Goal: Task Accomplishment & Management: Manage account settings

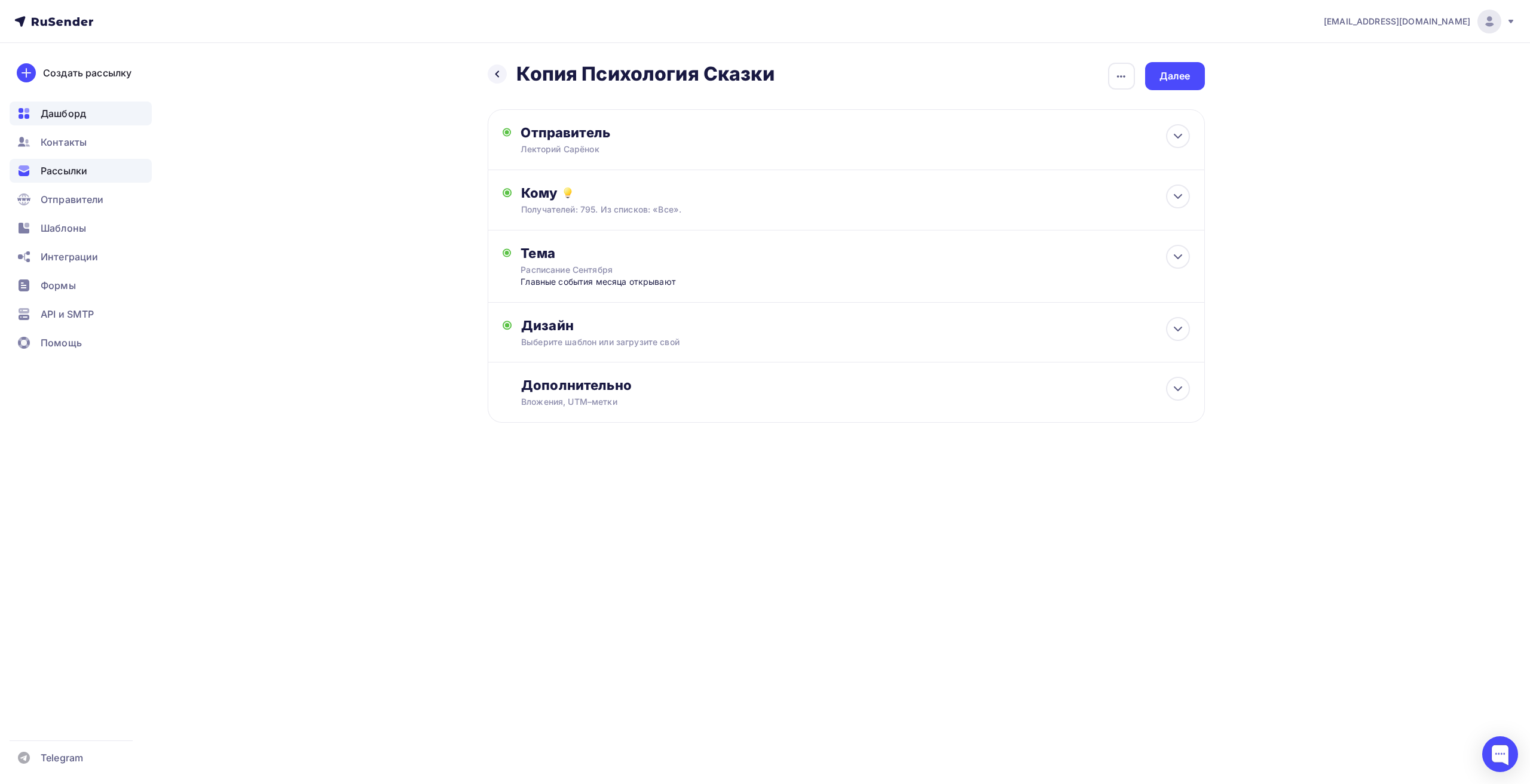
click at [53, 109] on span "Дашборд" at bounding box center [63, 113] width 45 height 15
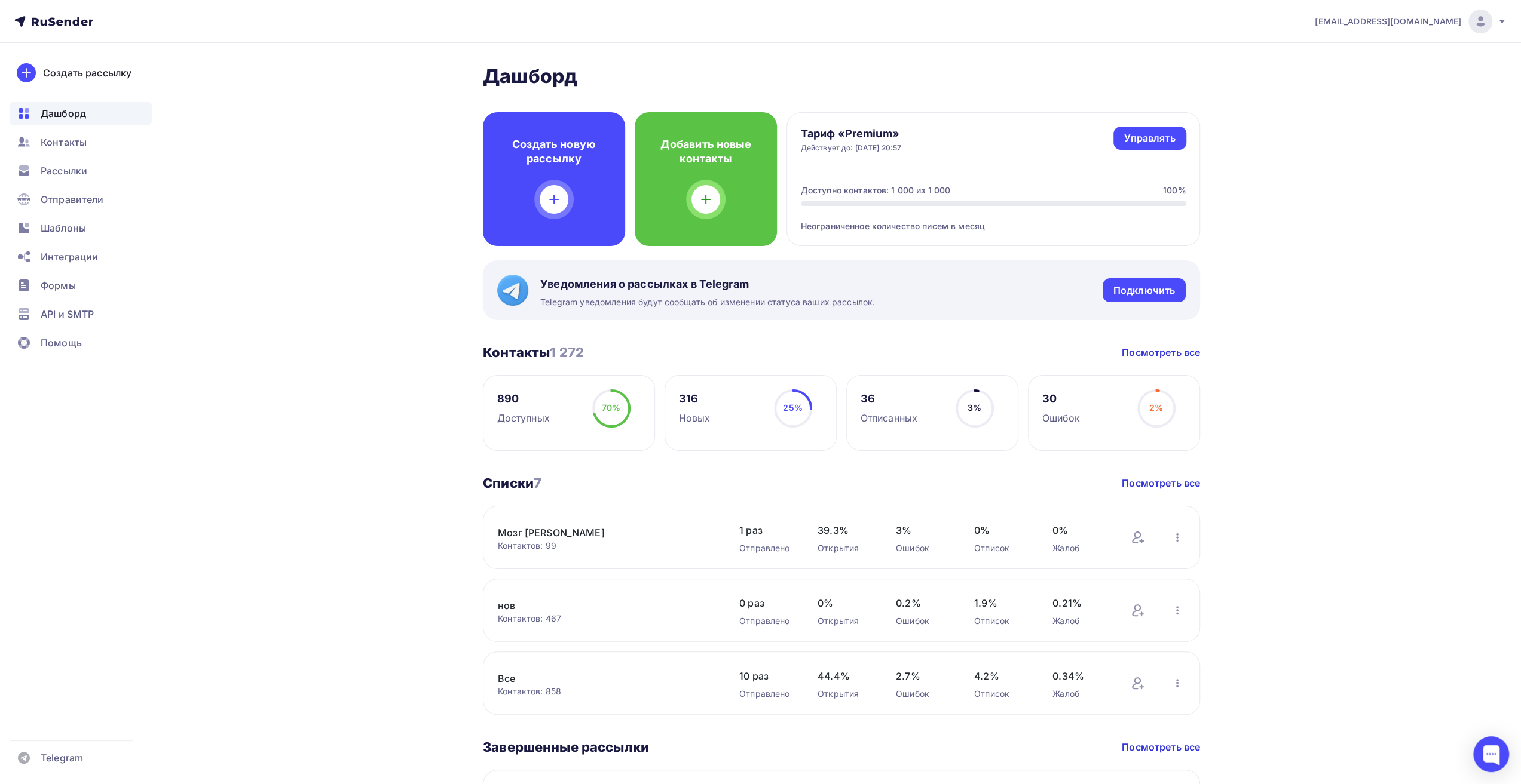
click at [645, 531] on link "Мозг [PERSON_NAME]" at bounding box center [599, 533] width 203 height 15
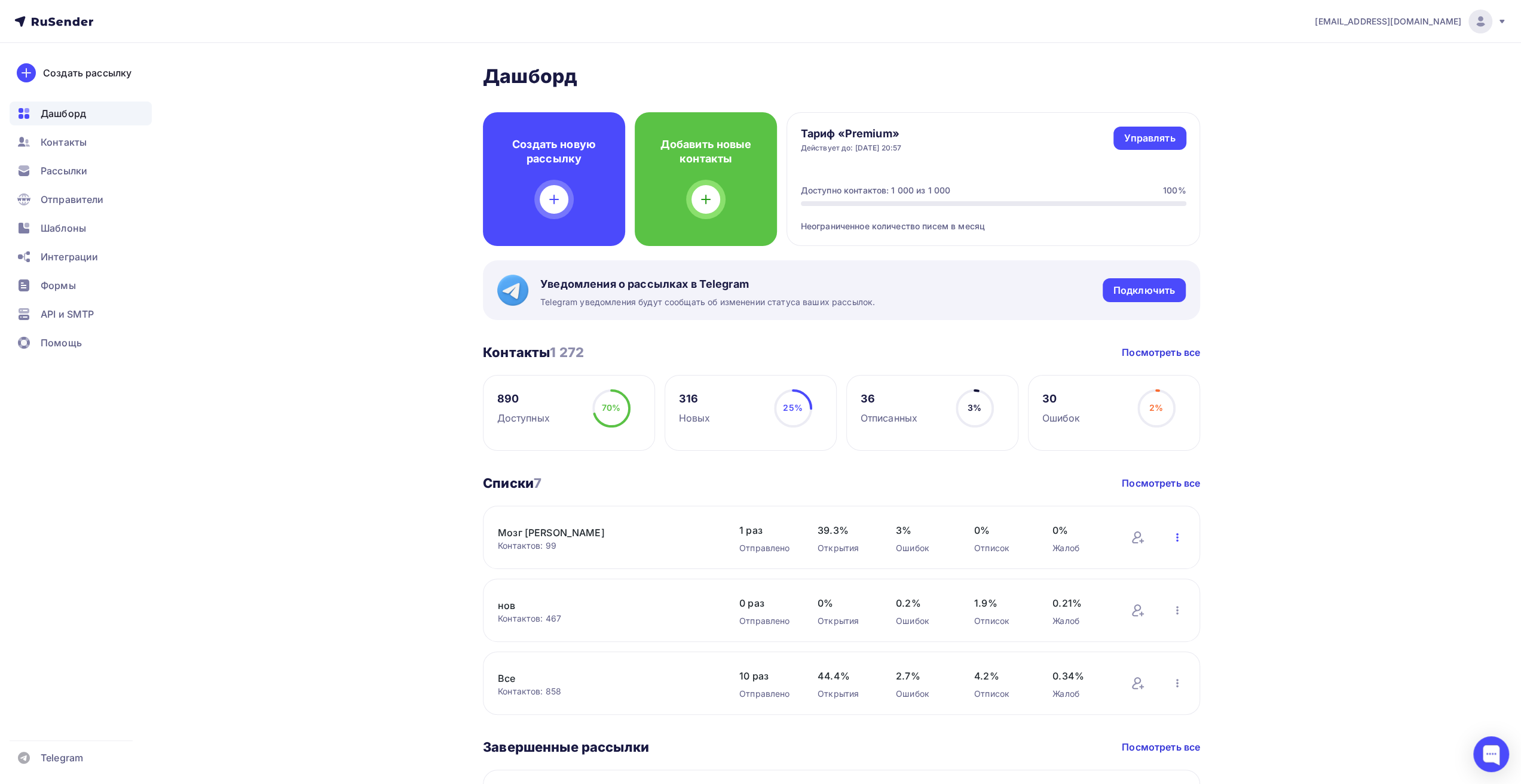
click at [765, 542] on icon "button" at bounding box center [1177, 538] width 15 height 15
click at [684, 529] on link "Мозг [PERSON_NAME]" at bounding box center [599, 533] width 203 height 15
click at [765, 535] on icon "button" at bounding box center [1177, 537] width 2 height 8
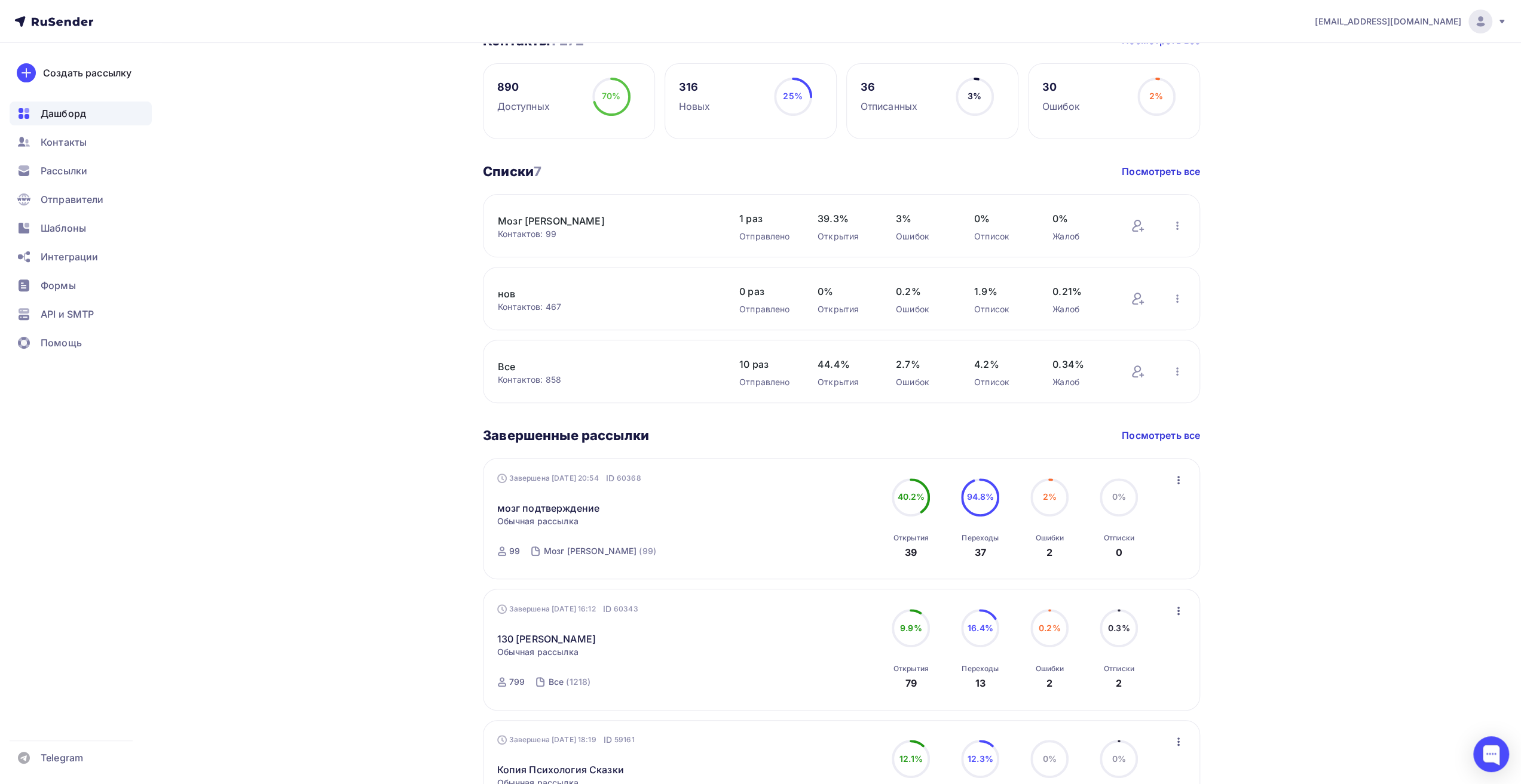
scroll to position [358, 0]
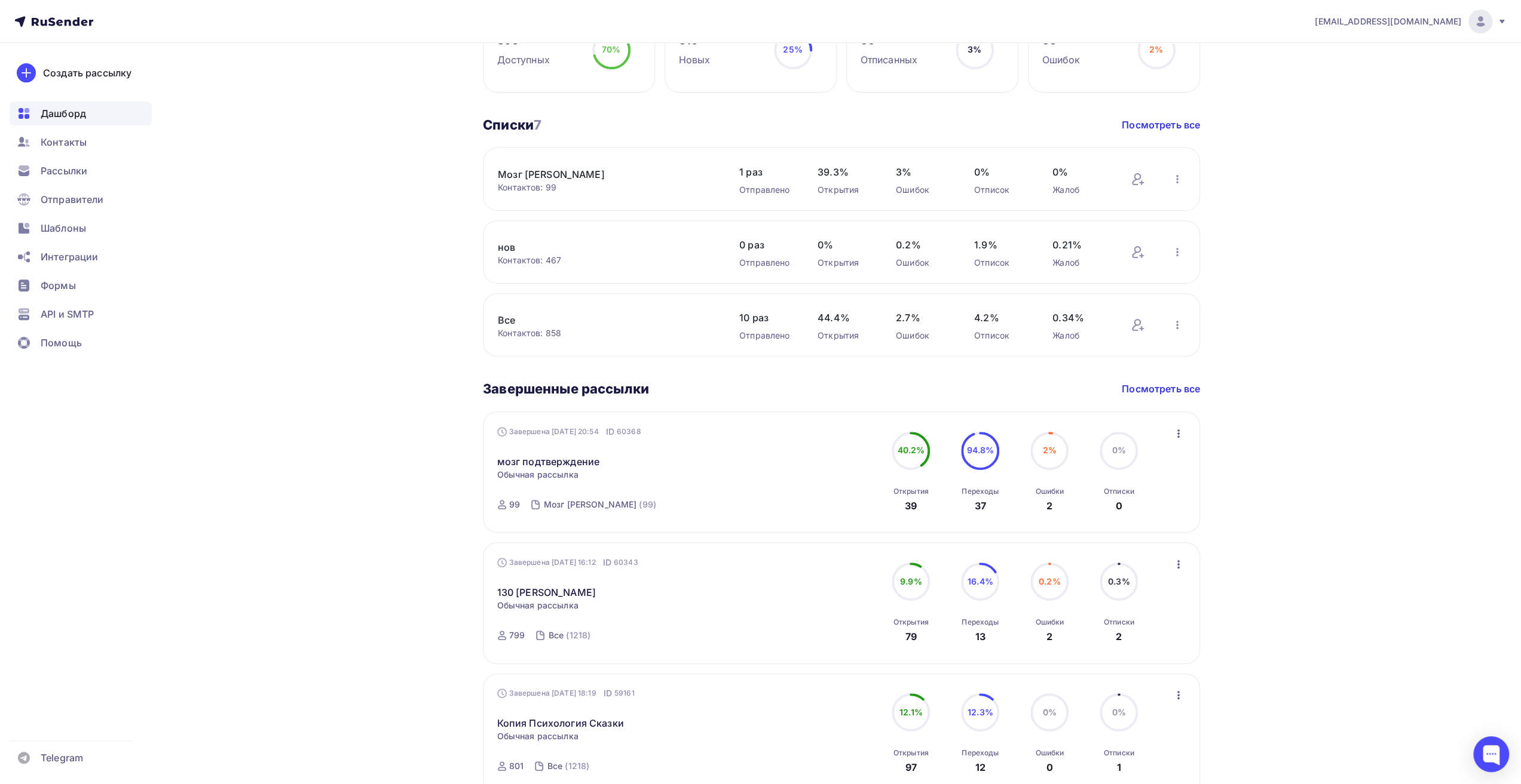
click at [765, 437] on icon "button" at bounding box center [1178, 434] width 15 height 15
click at [765, 509] on div "Копировать в новую" at bounding box center [1123, 513] width 122 height 15
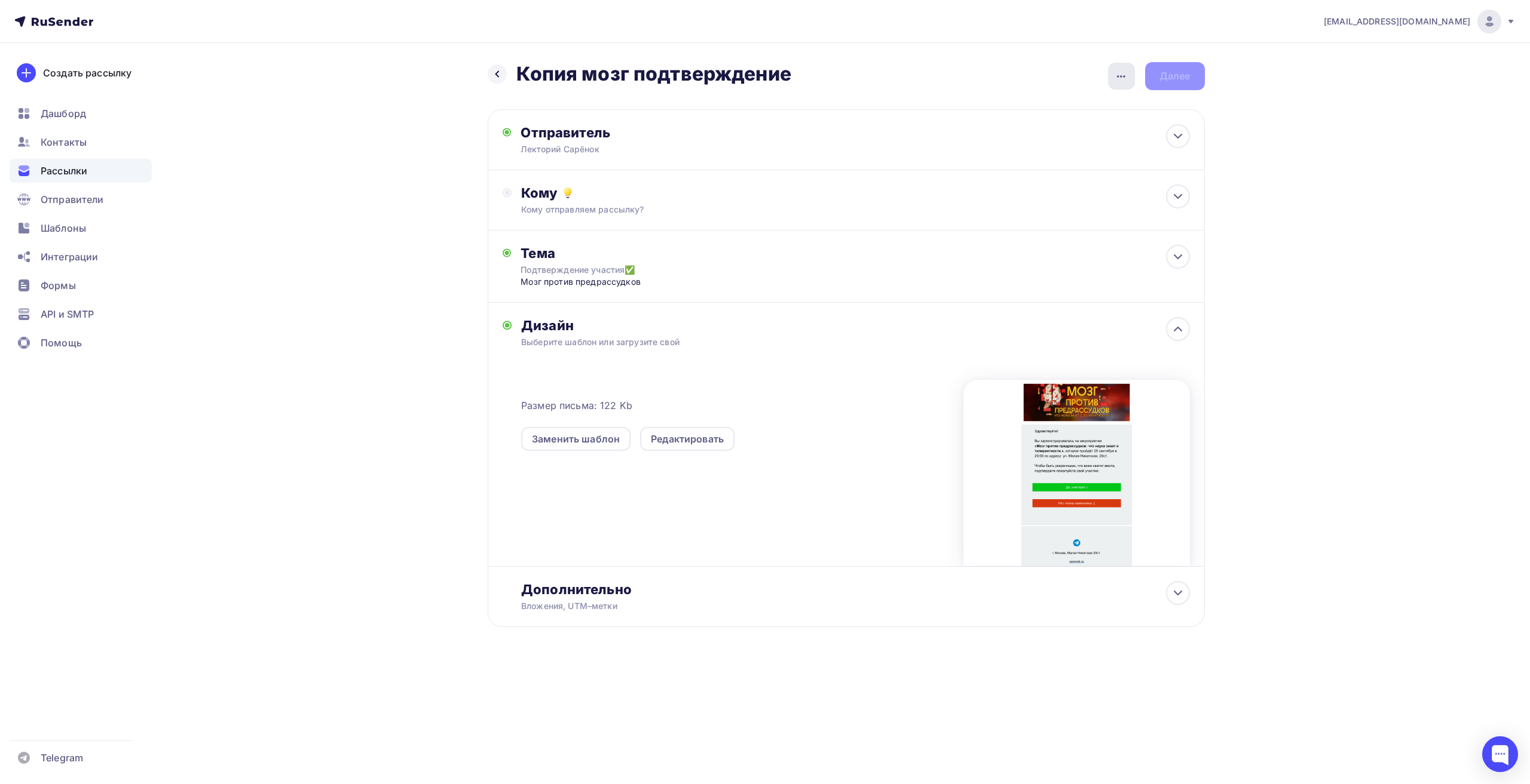
click at [765, 75] on icon "button" at bounding box center [1122, 77] width 15 height 15
click at [765, 138] on div "Переименовать рассылку" at bounding box center [1058, 138] width 148 height 15
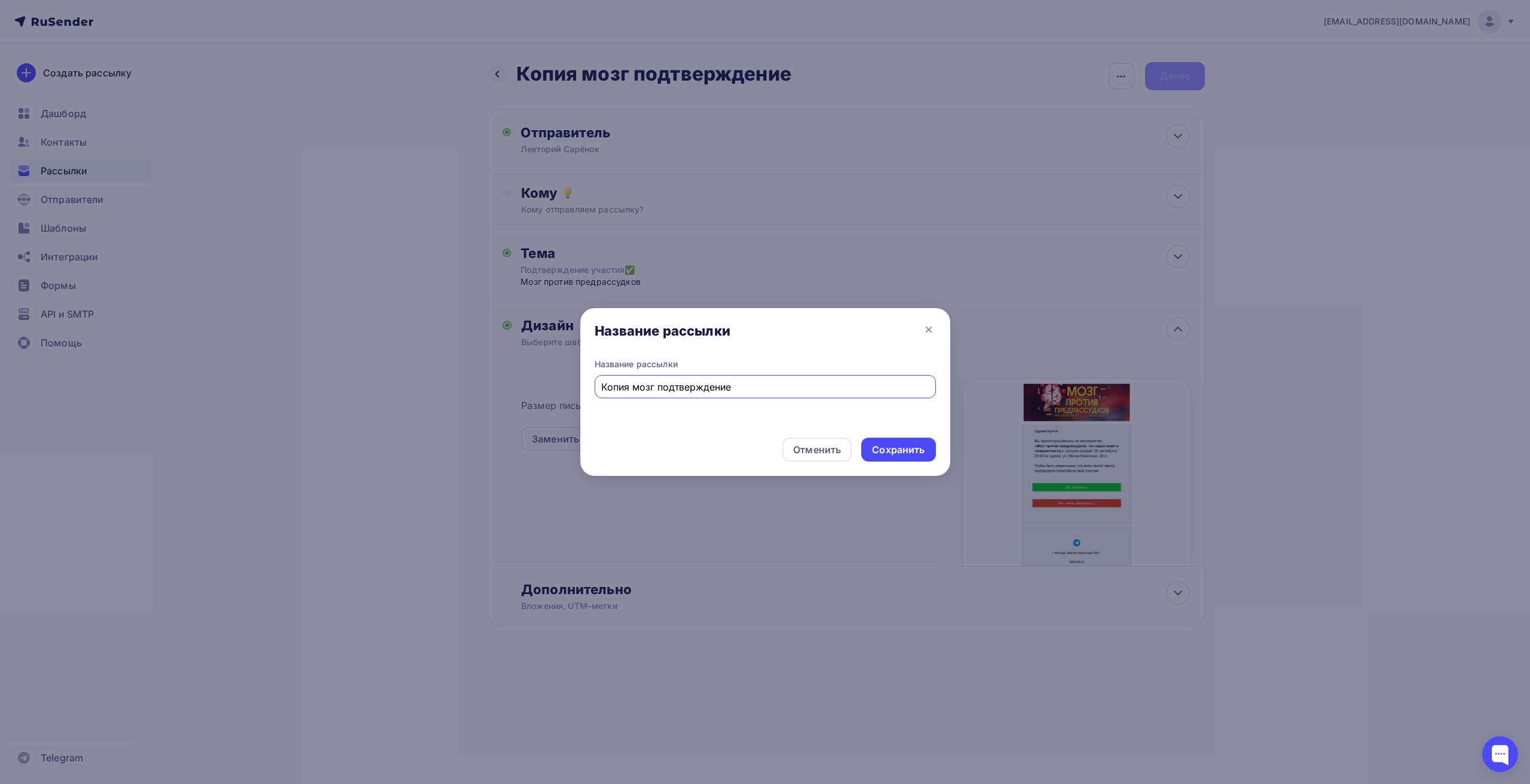
click at [765, 192] on div at bounding box center [765, 392] width 1530 height 784
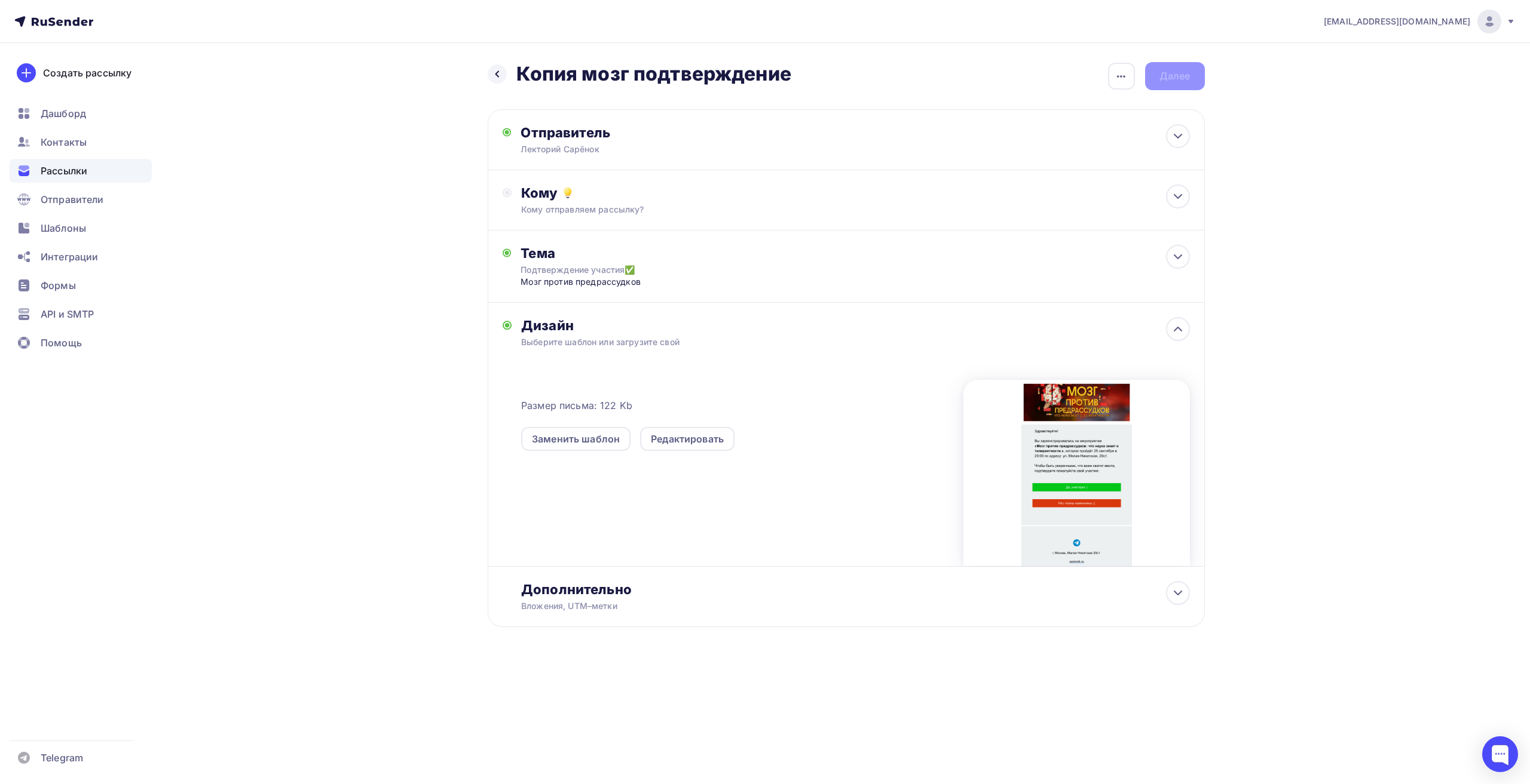
click at [765, 76] on h2 "Копия мозг подтверждение" at bounding box center [653, 74] width 275 height 23
click at [765, 74] on div "button" at bounding box center [1121, 75] width 27 height 27
click at [765, 139] on div "Переименовать рассылку" at bounding box center [1058, 138] width 148 height 15
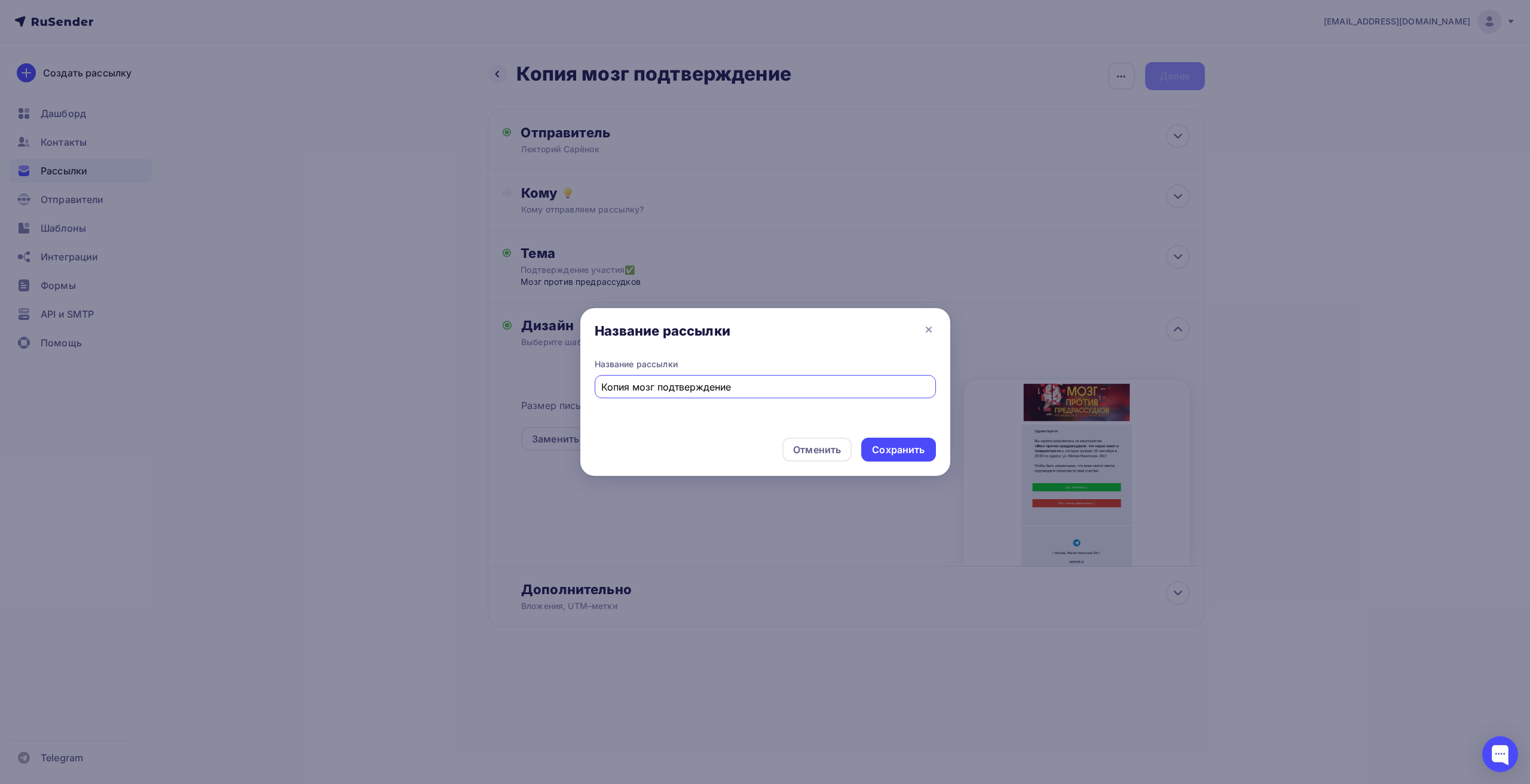
drag, startPoint x: 777, startPoint y: 384, endPoint x: 429, endPoint y: 273, distance: 365.3
click at [131, 333] on div "Название рассылки Название рассылки Копия мозг подтверждение Отменить Сохранить" at bounding box center [765, 392] width 1530 height 784
type input "C"
type input "В"
type input "Саповский Подтвержд"
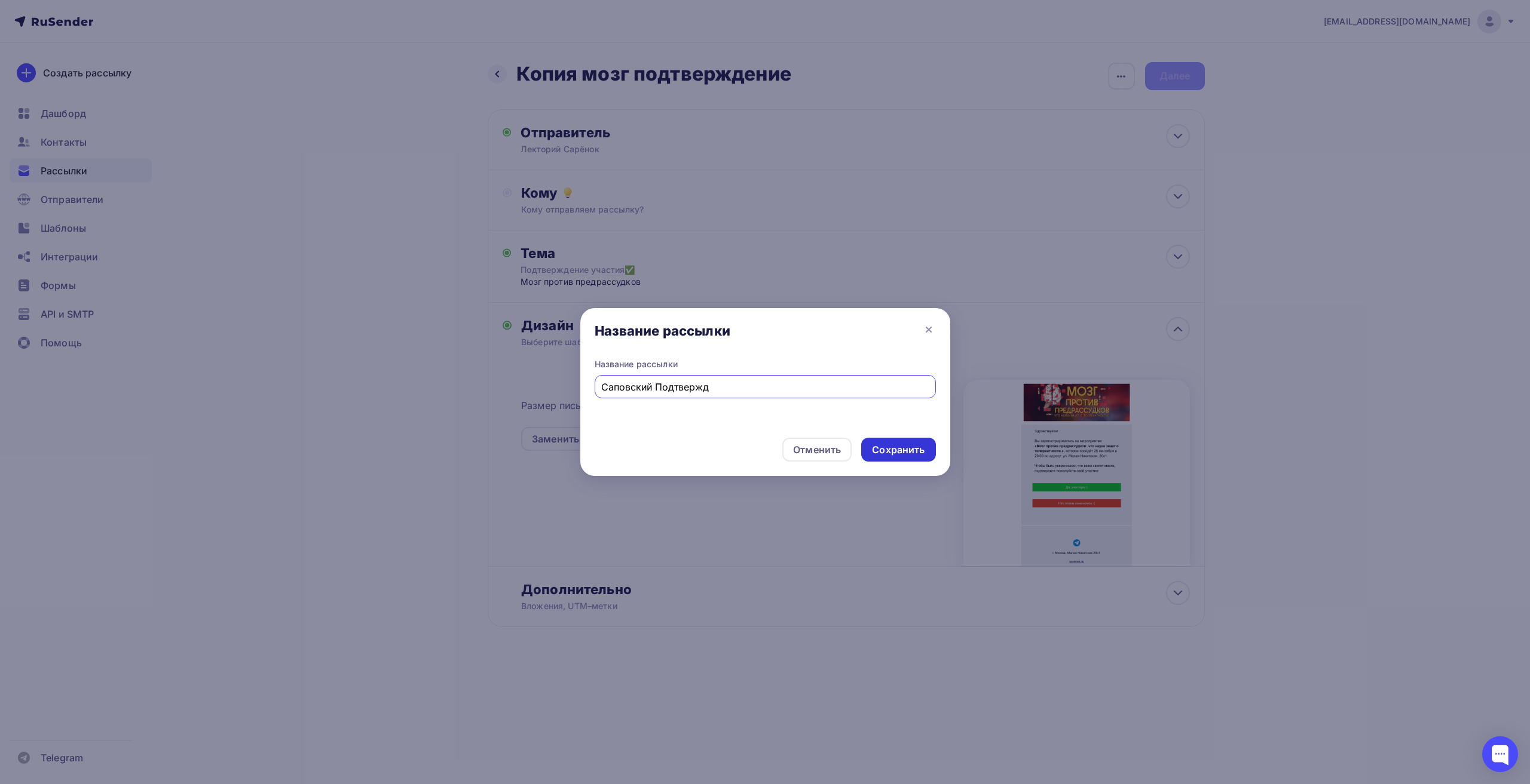
click at [765, 445] on div "Сохранить" at bounding box center [898, 450] width 53 height 14
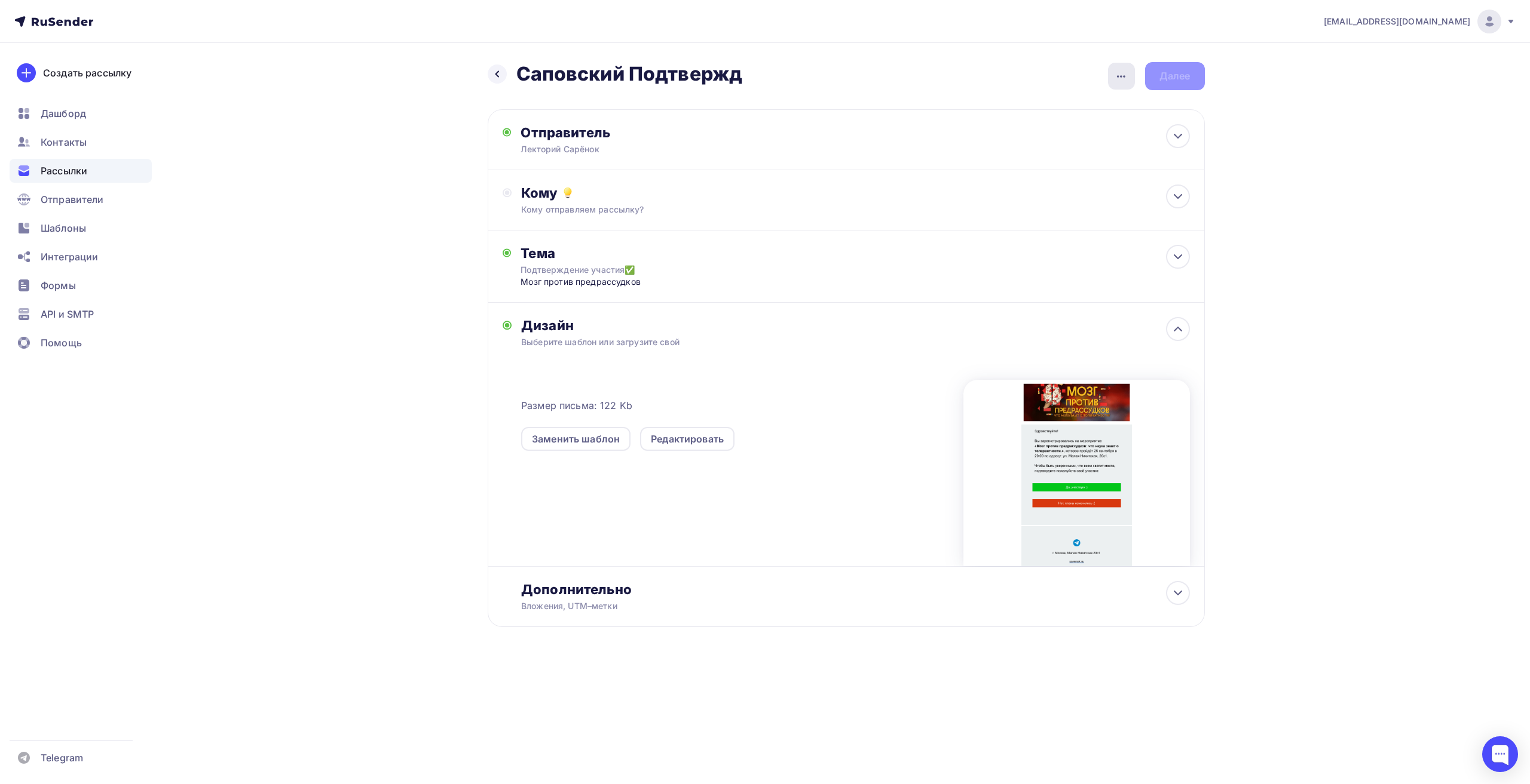
click at [765, 81] on icon "button" at bounding box center [1122, 77] width 15 height 15
click at [765, 122] on link "Закончить позже" at bounding box center [1058, 113] width 163 height 23
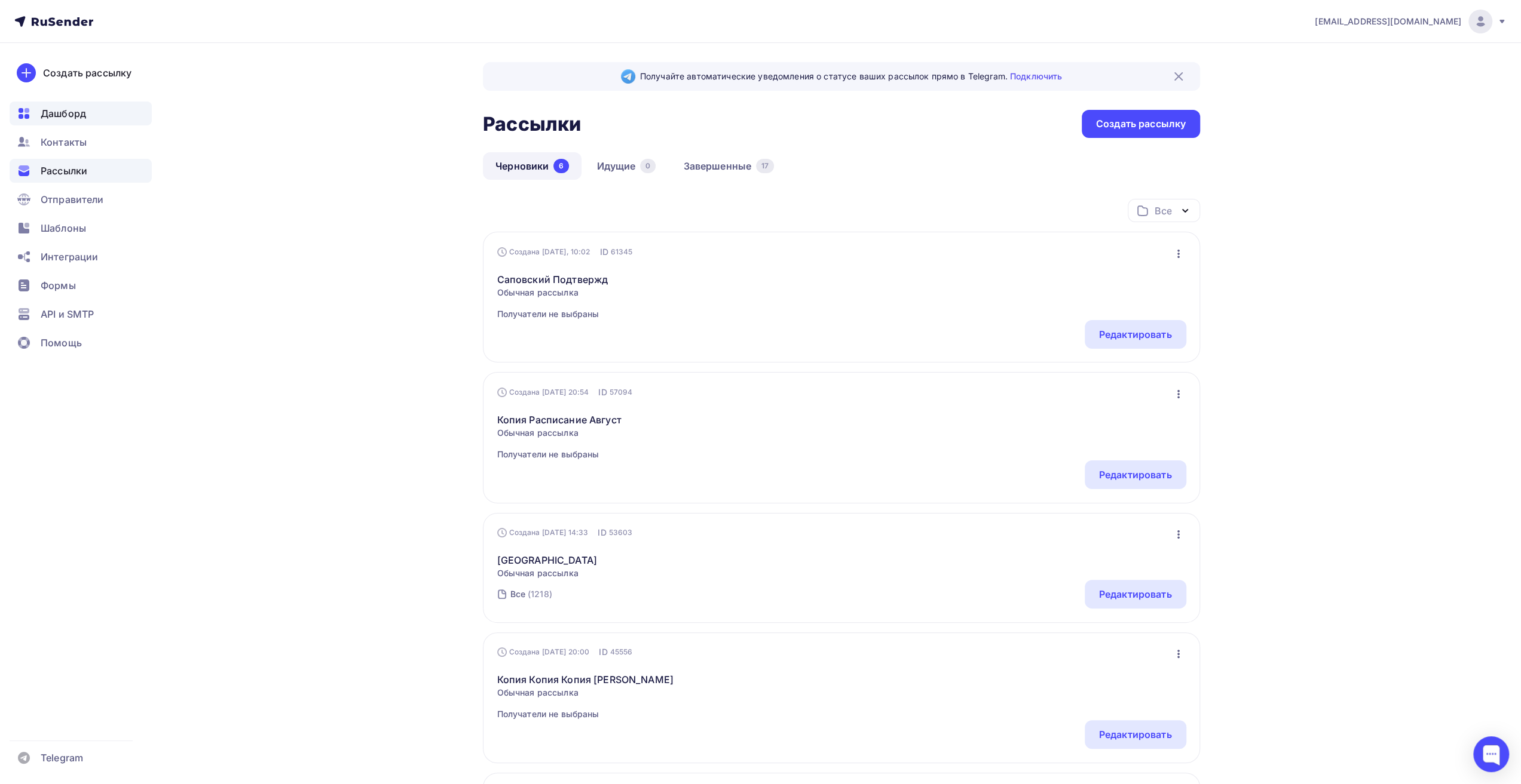
click at [77, 113] on span "Дашборд" at bounding box center [63, 113] width 45 height 15
click at [85, 135] on span "Контакты" at bounding box center [63, 143] width 46 height 15
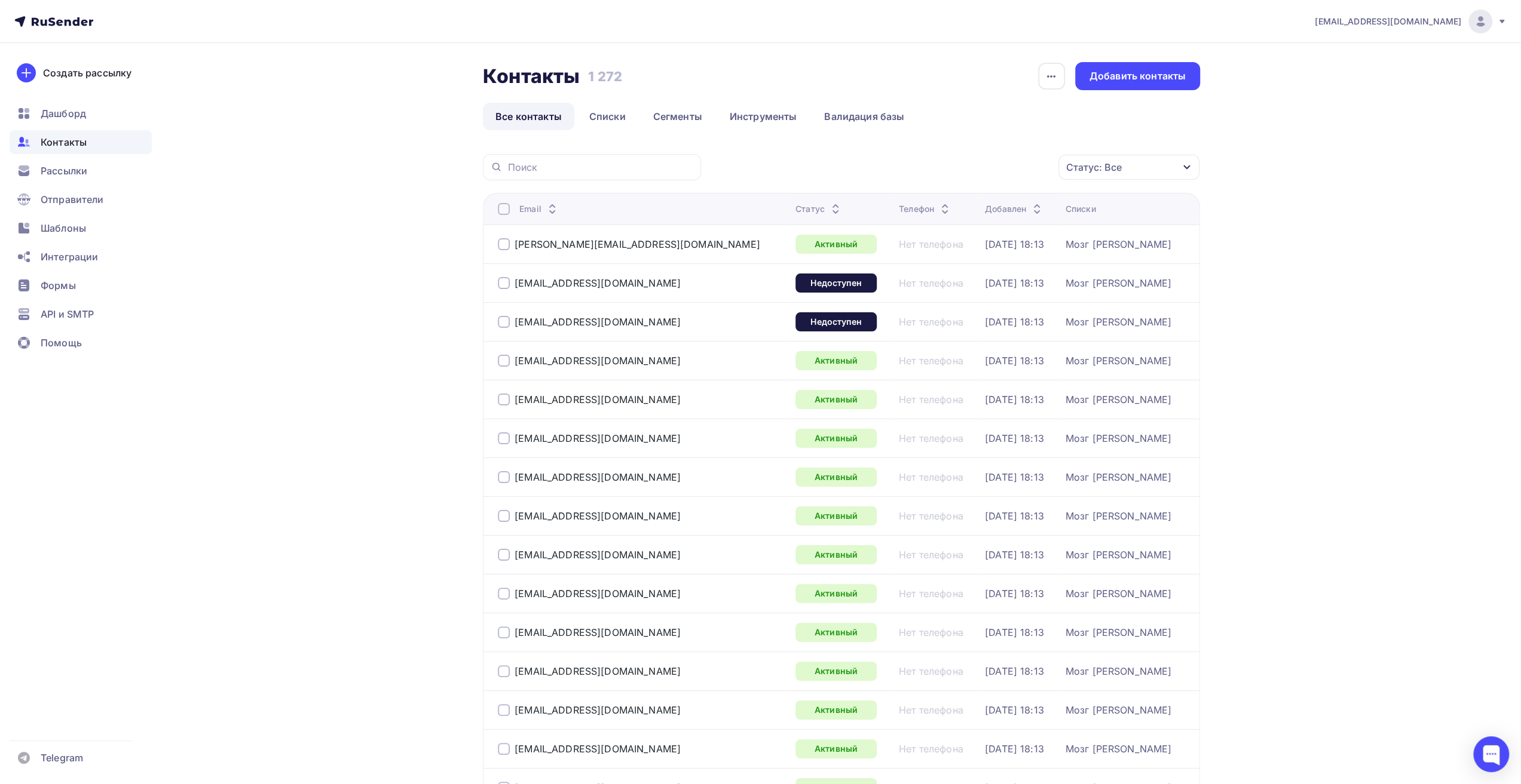
click at [765, 72] on div "Добавить контакты" at bounding box center [1137, 76] width 96 height 14
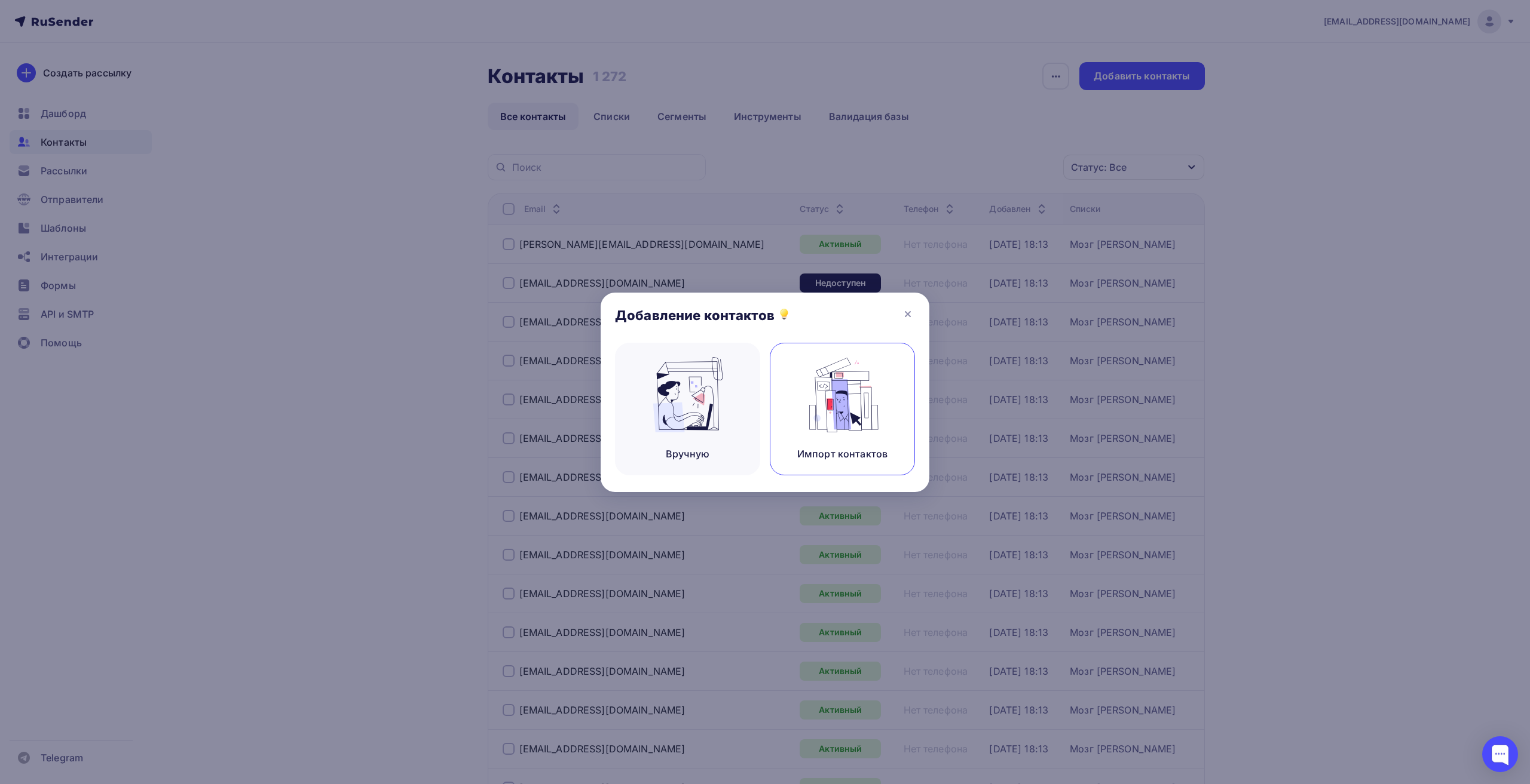
click at [765, 393] on div "Импорт контактов" at bounding box center [842, 409] width 145 height 133
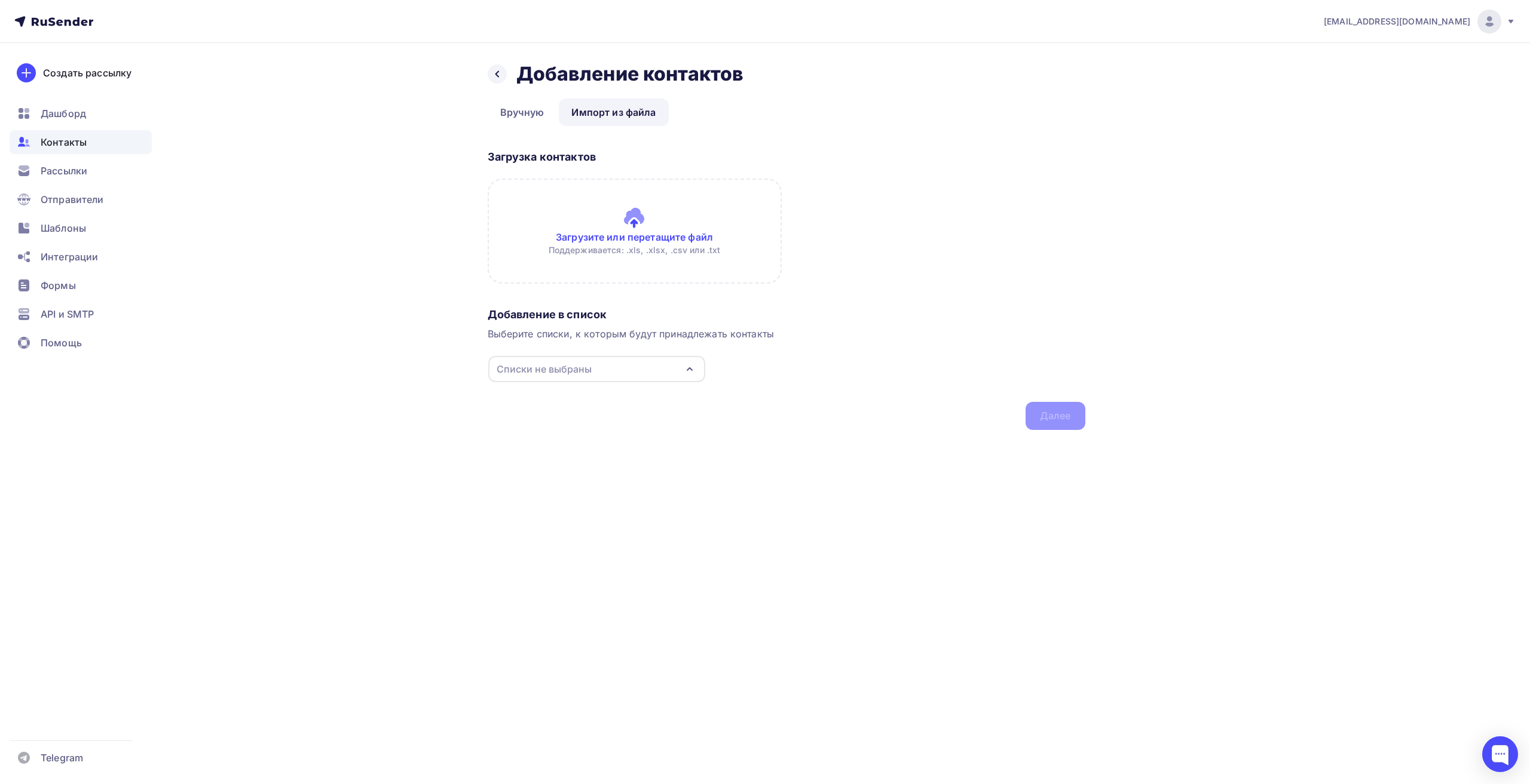
click at [686, 237] on input "file" at bounding box center [635, 231] width 294 height 105
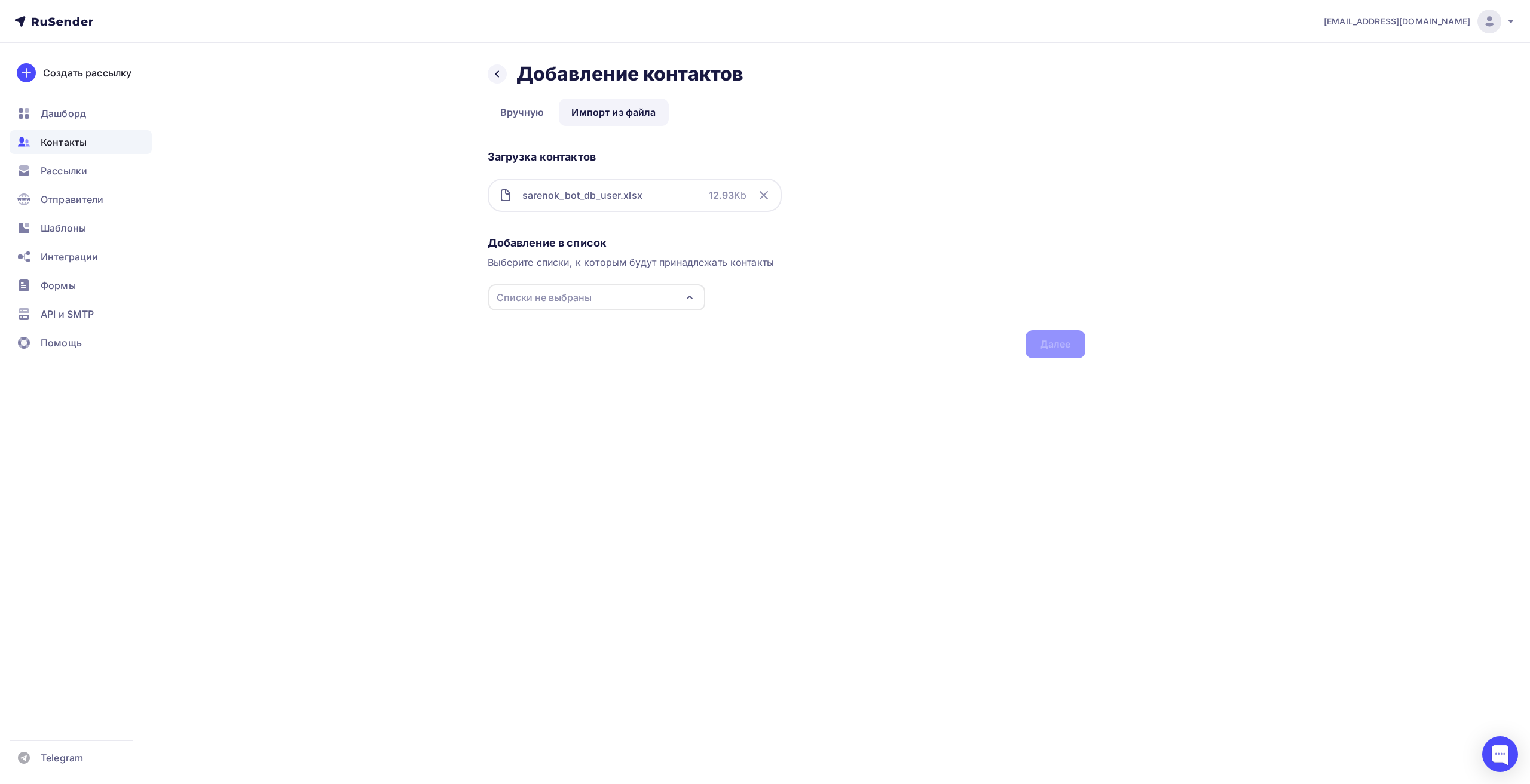
click at [575, 303] on div "Списки не выбраны" at bounding box center [544, 297] width 95 height 15
click at [561, 477] on li "Мозг Ева нов Все Дробыш Алипов OK Фауст Создать список" at bounding box center [596, 406] width 218 height 168
click at [564, 473] on div "Создать список" at bounding box center [565, 467] width 77 height 15
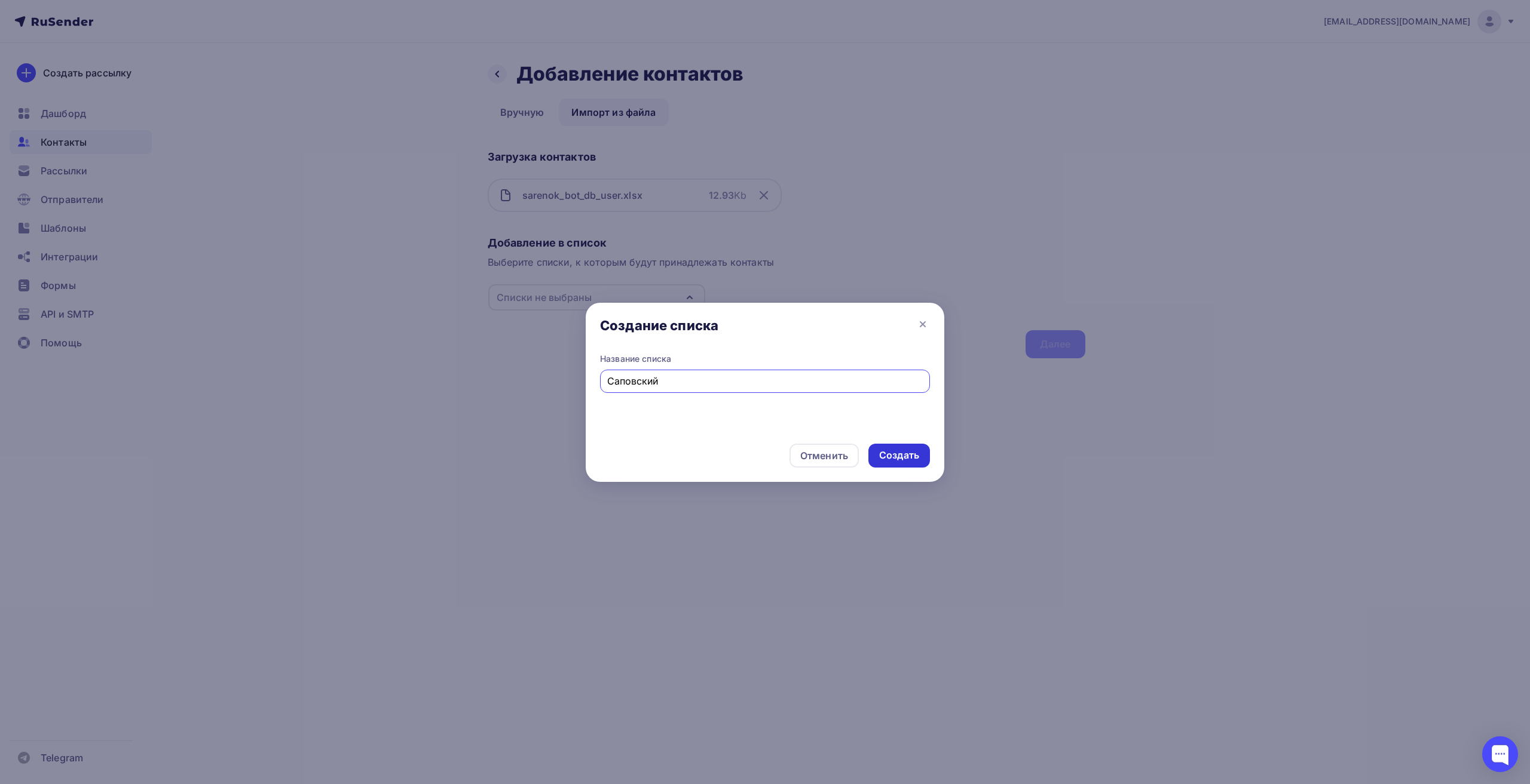
type input "Саповский"
click at [765, 457] on div "Создать" at bounding box center [899, 455] width 40 height 14
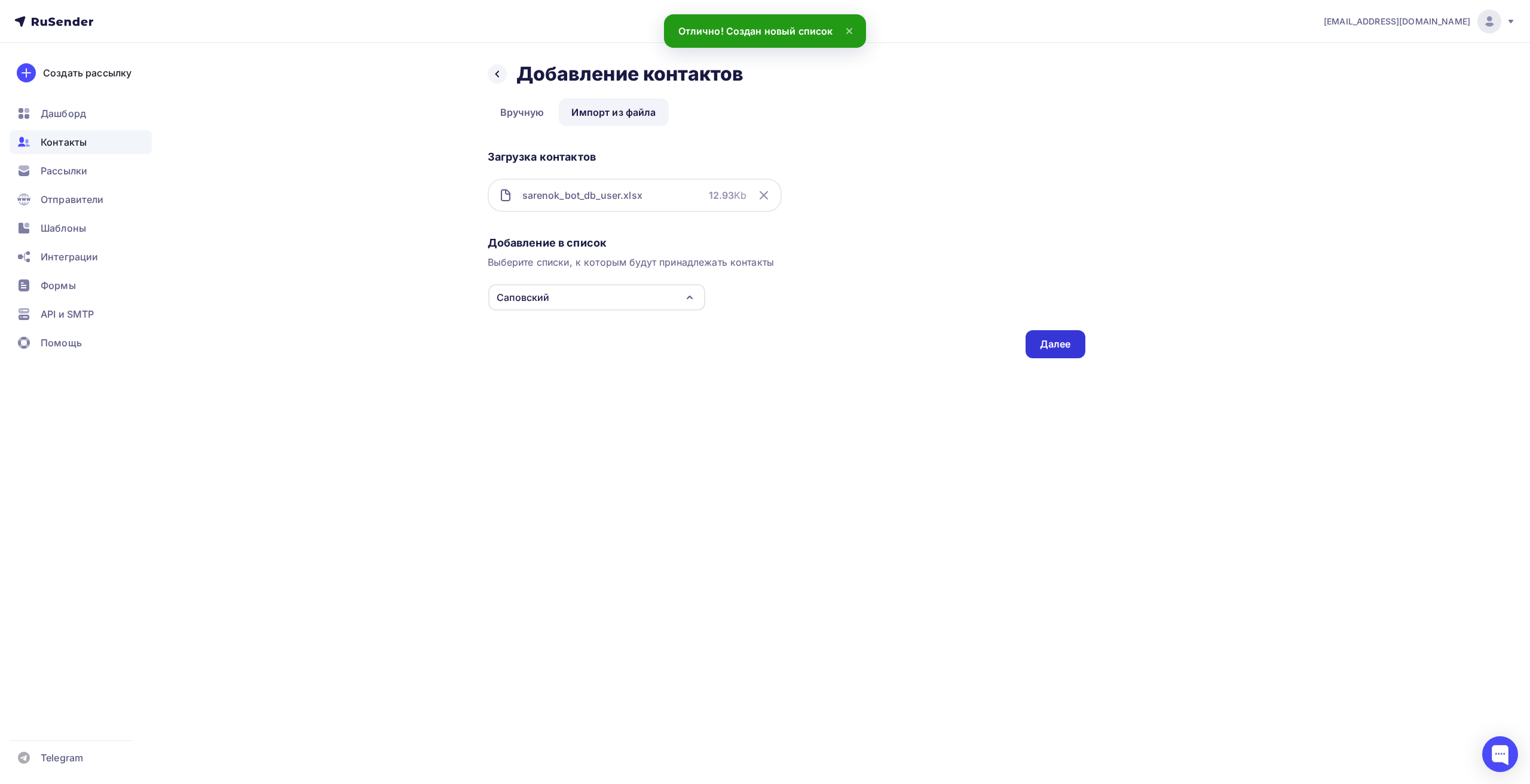
click at [765, 341] on div "Далее" at bounding box center [1055, 344] width 31 height 14
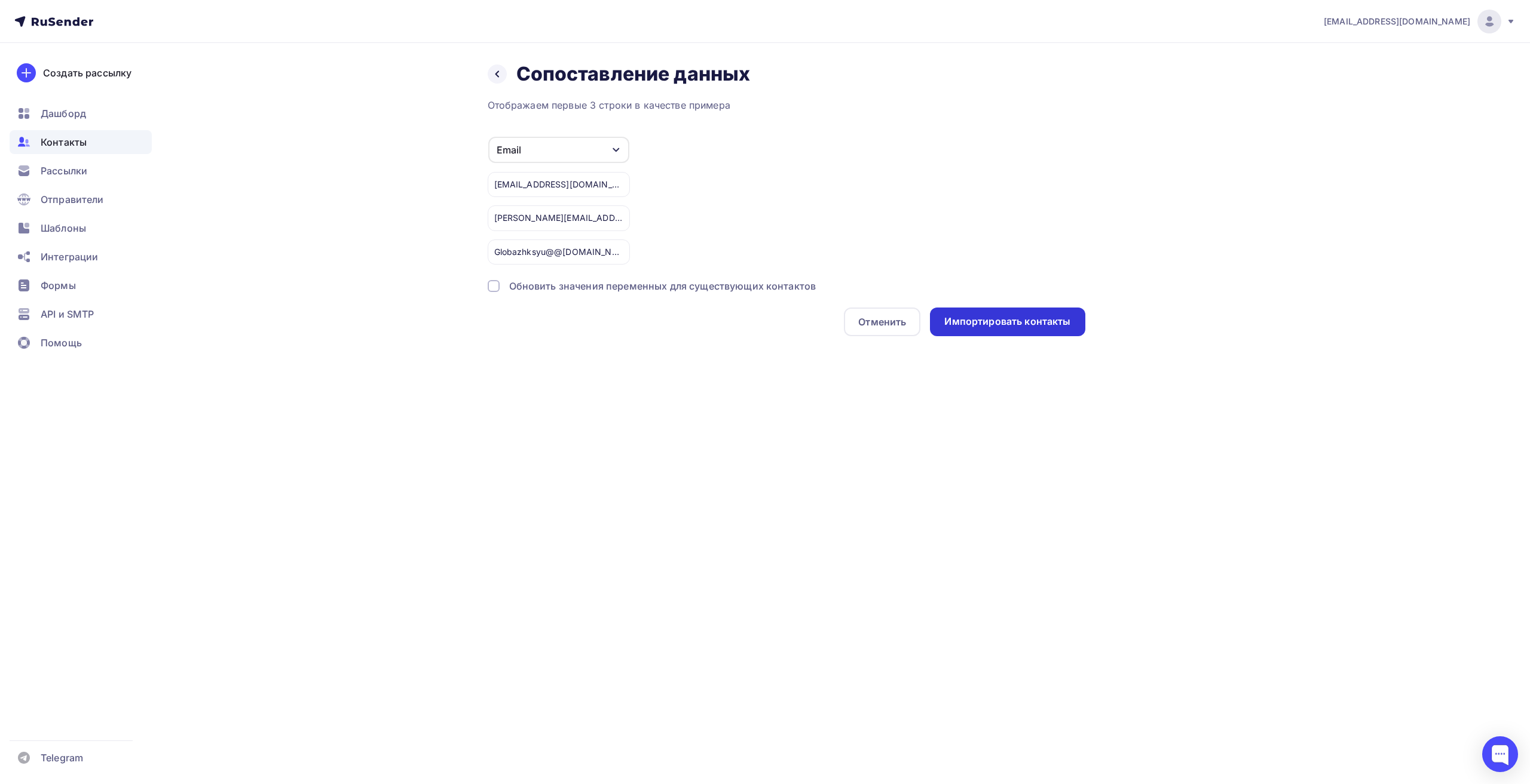
click at [765, 323] on div "Импортировать контакты" at bounding box center [1007, 322] width 126 height 14
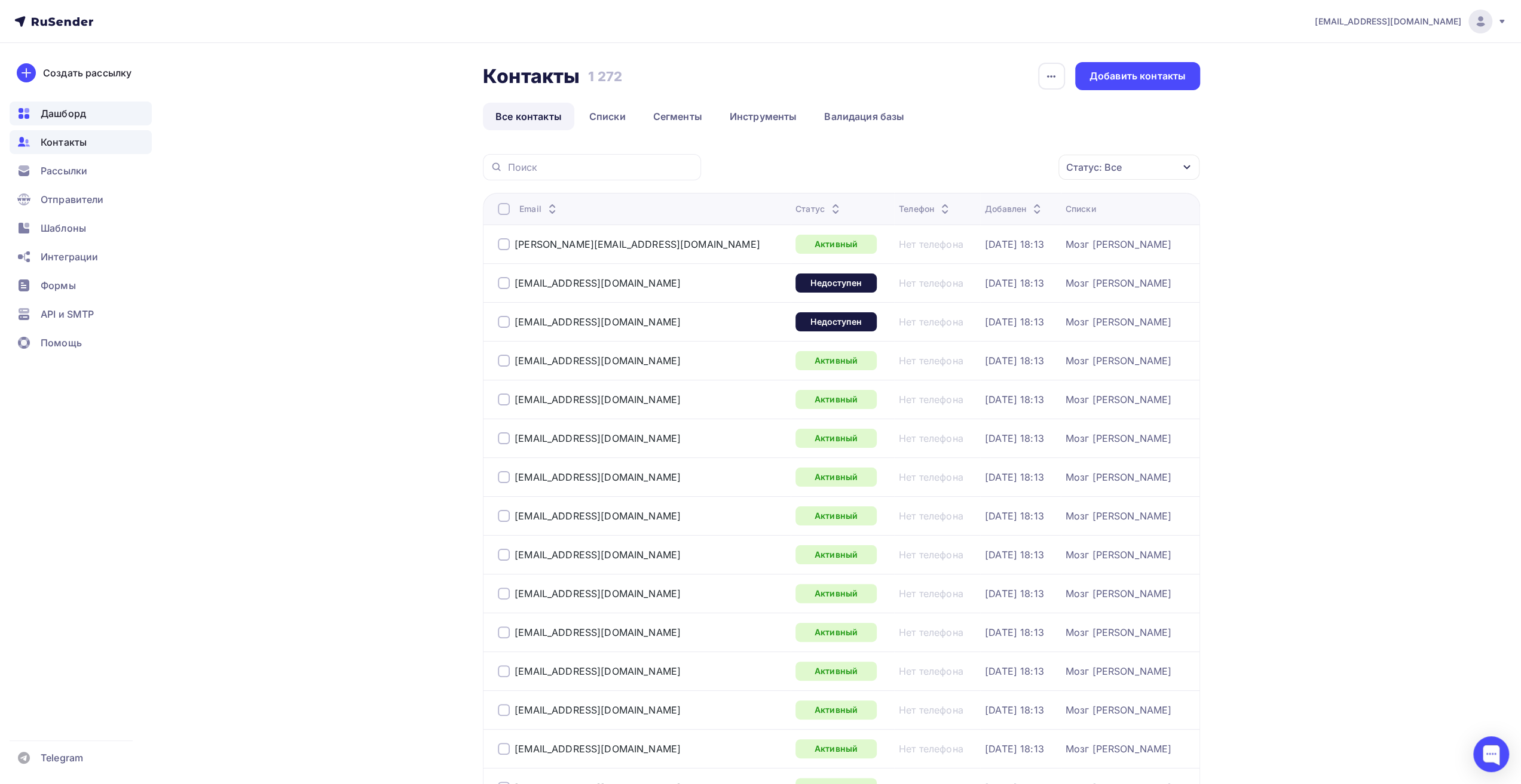
click at [80, 113] on span "Дашборд" at bounding box center [63, 113] width 45 height 15
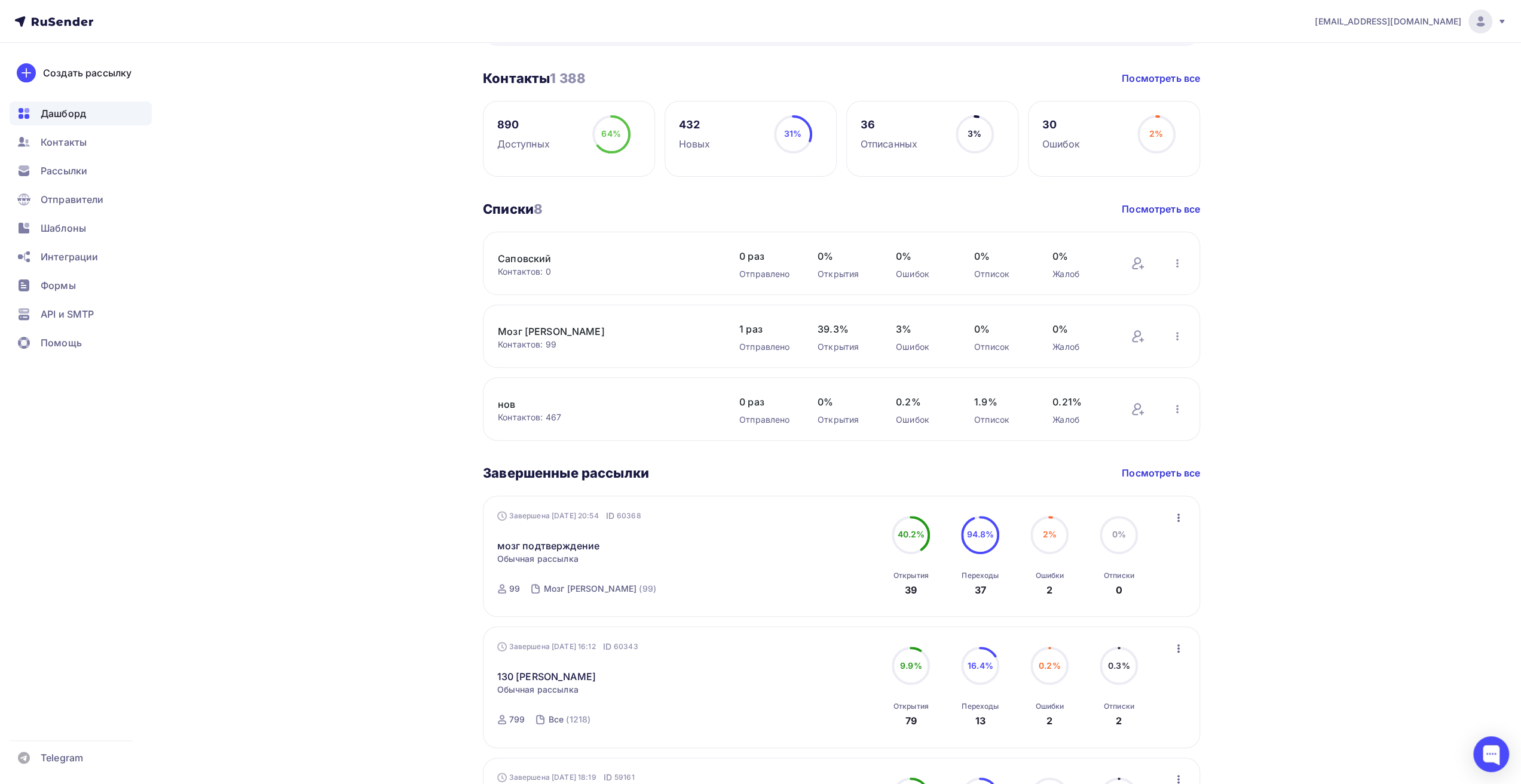
scroll to position [299, 0]
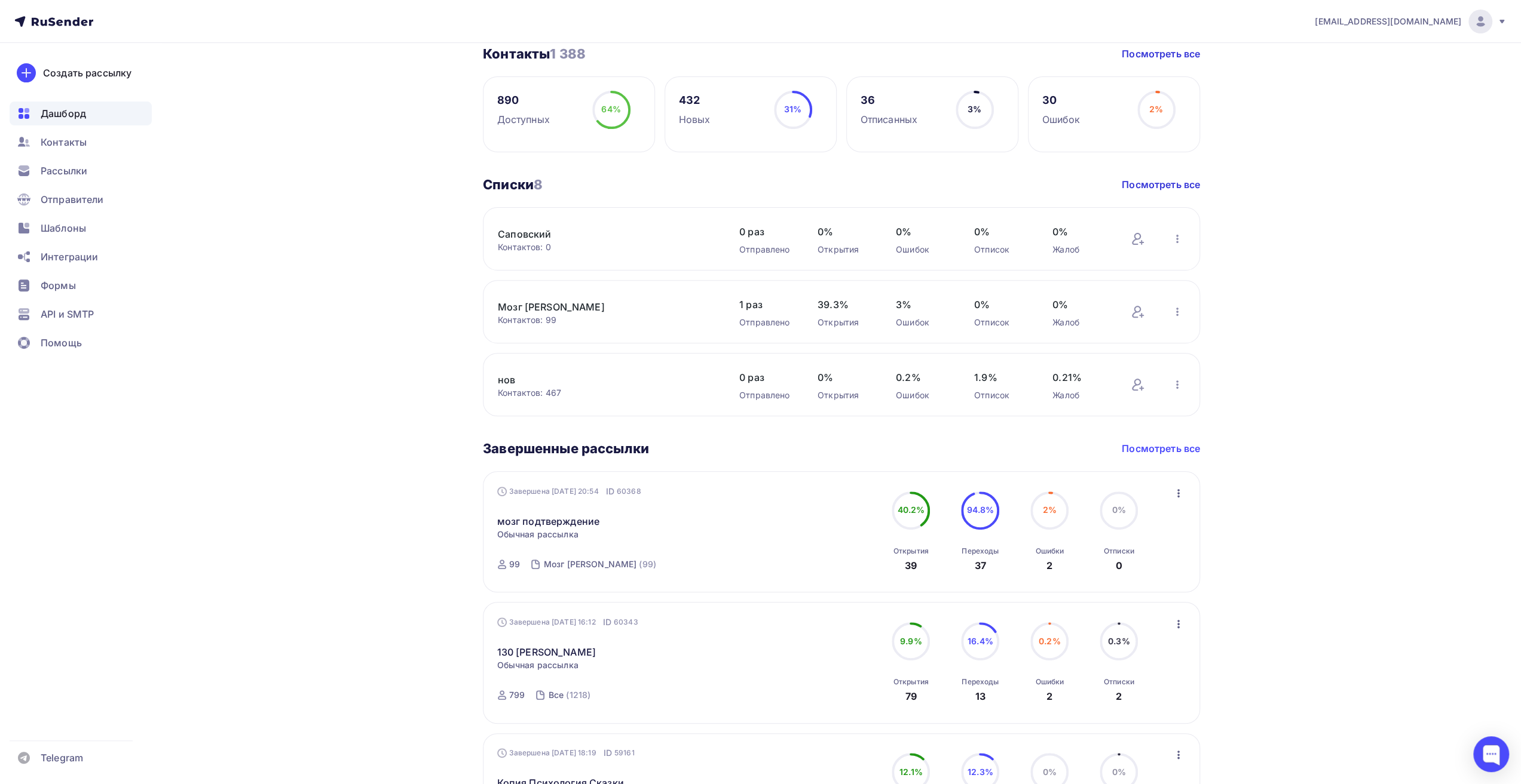
click at [1177, 454] on link "Посмотреть все" at bounding box center [1160, 449] width 79 height 15
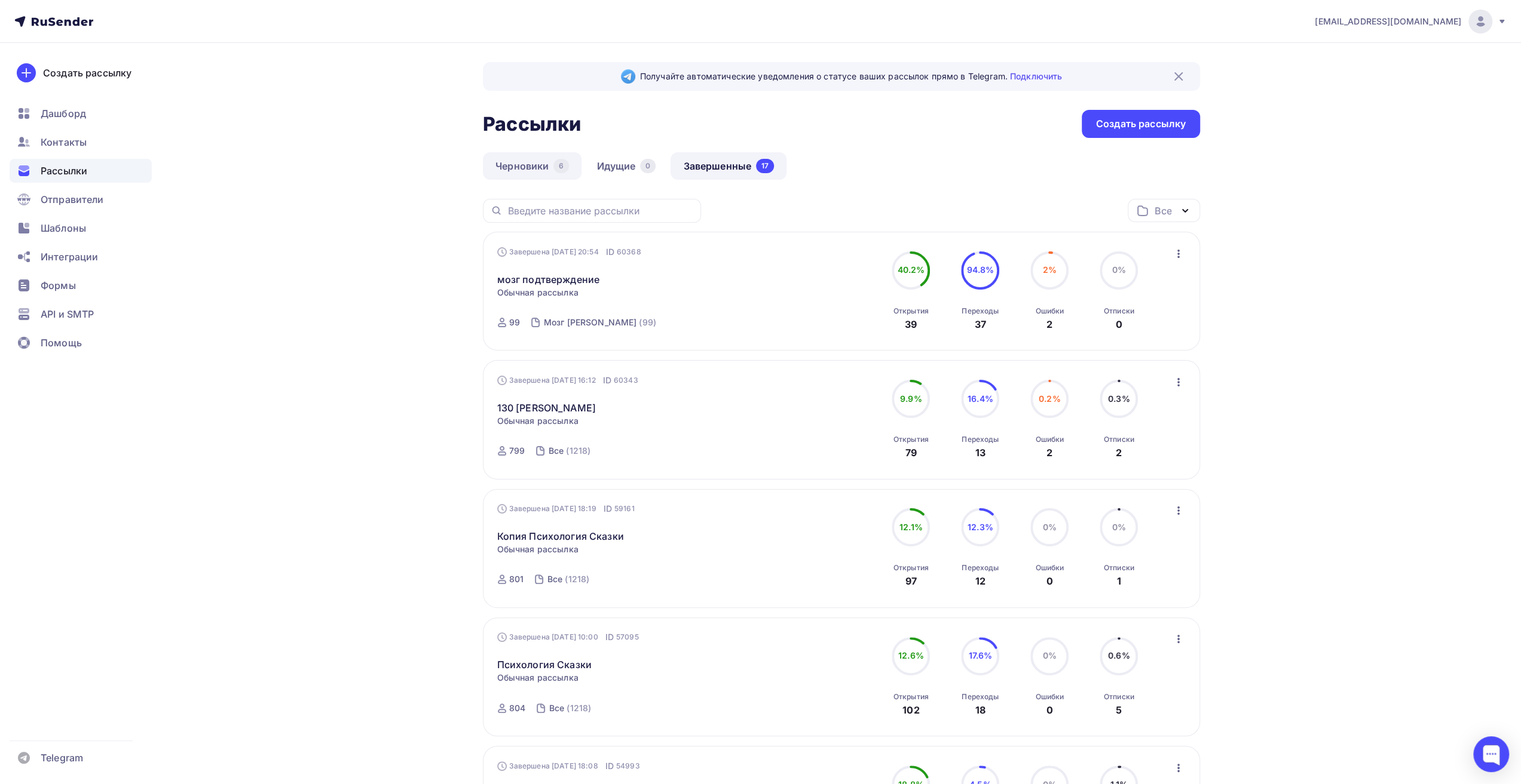
click at [533, 165] on link "Черновики 6" at bounding box center [532, 166] width 99 height 28
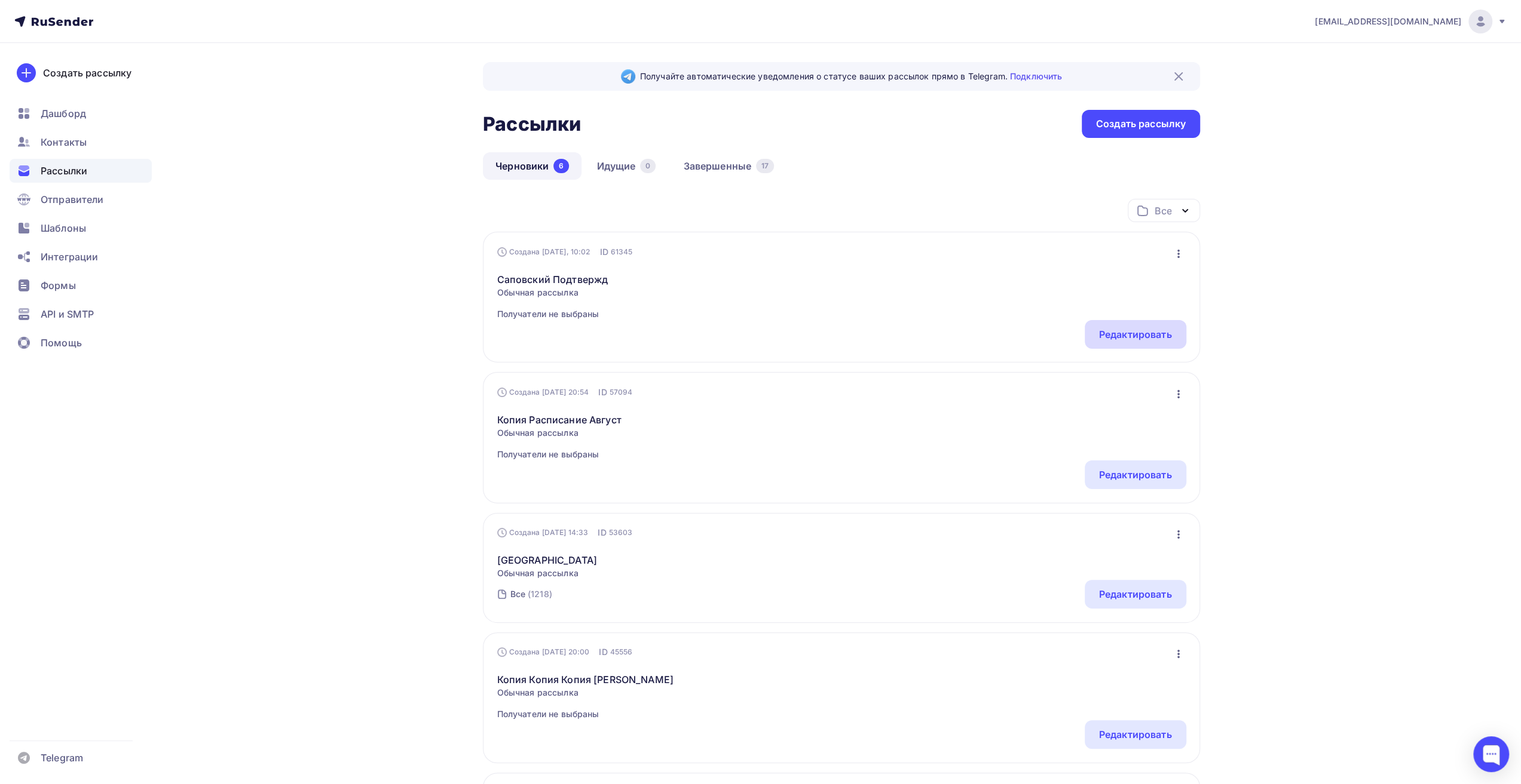
click at [1105, 333] on div "Редактировать" at bounding box center [1135, 334] width 73 height 15
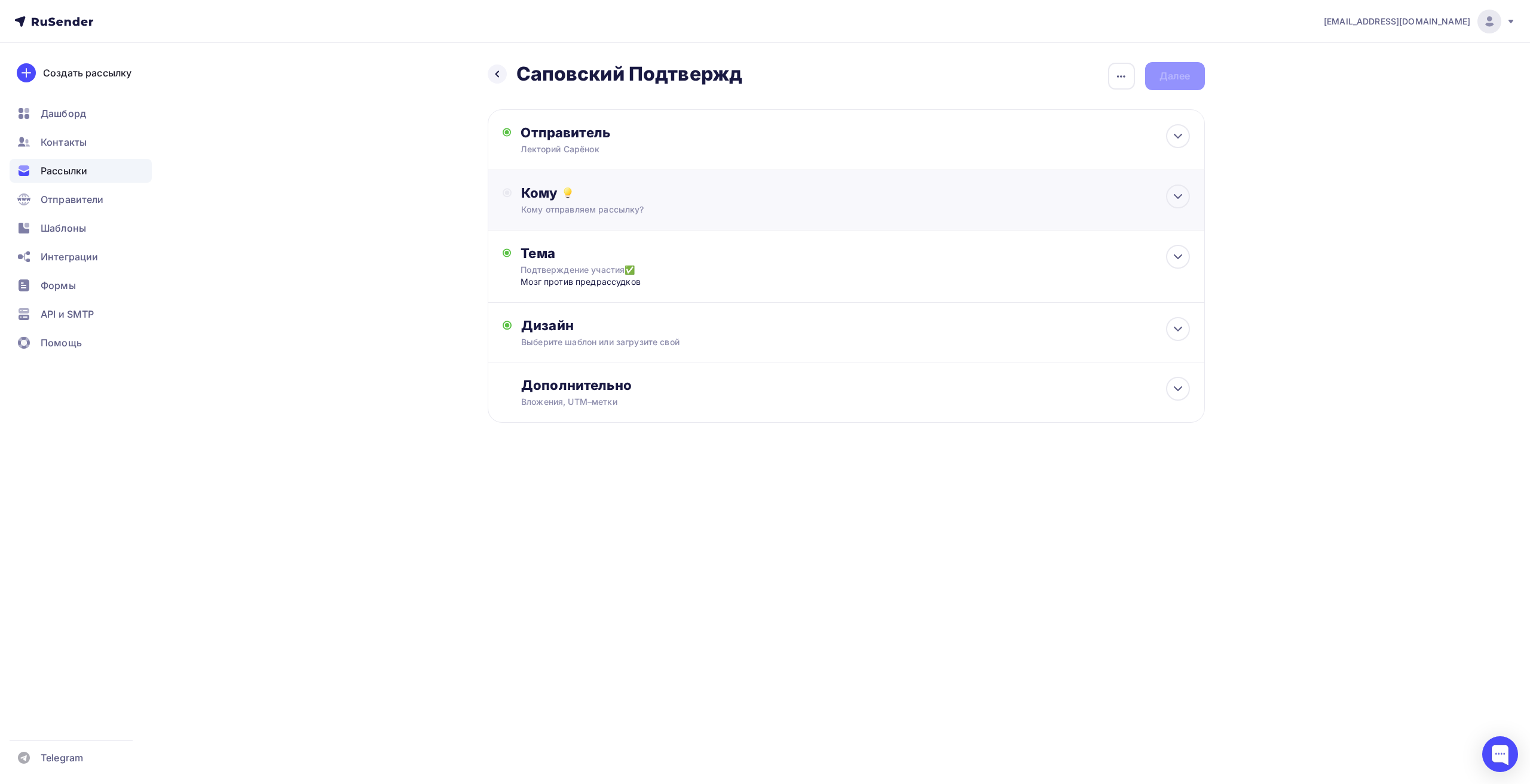
click at [948, 224] on div "Кому Кому отправляем рассылку? Списки получателей Выберите список Все списки id…" at bounding box center [846, 200] width 717 height 60
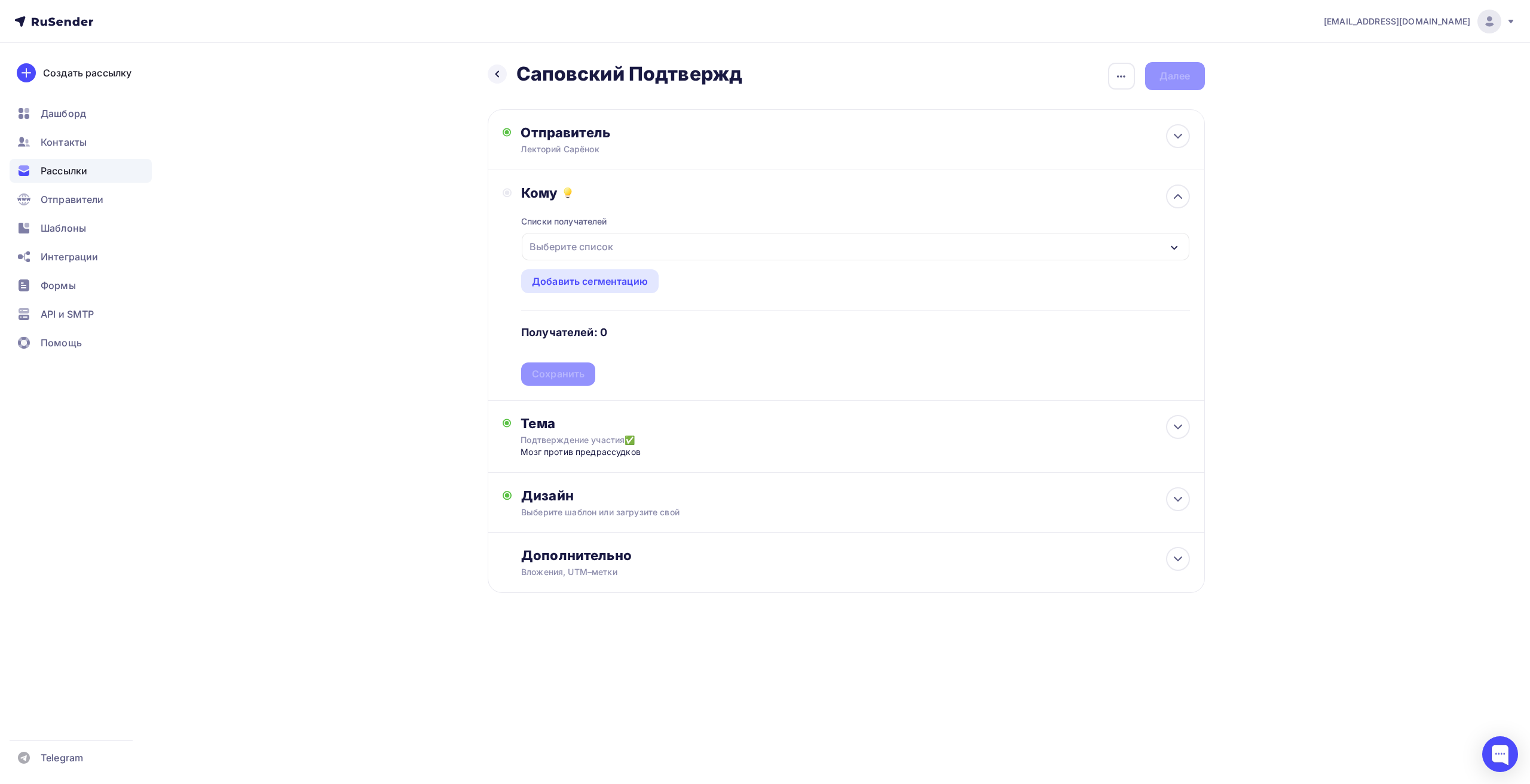
click at [602, 247] on div "Выберите список" at bounding box center [571, 246] width 93 height 22
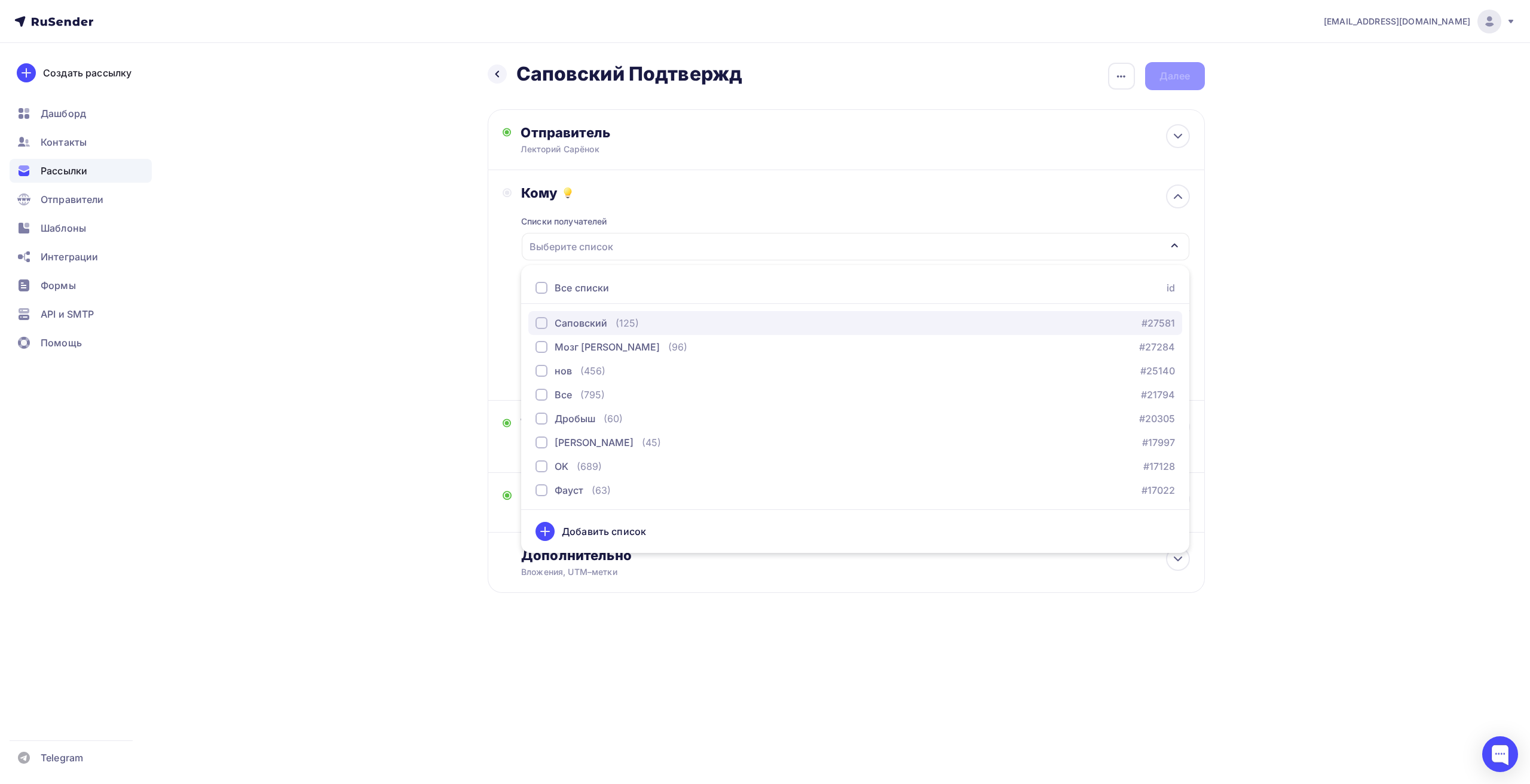
click at [592, 317] on div "Саповский" at bounding box center [580, 323] width 53 height 15
click at [1313, 349] on div "[EMAIL_ADDRESS][DOMAIN_NAME] Аккаунт Тарифы Выйти Создать рассылку [GEOGRAPHIC_…" at bounding box center [765, 334] width 1530 height 670
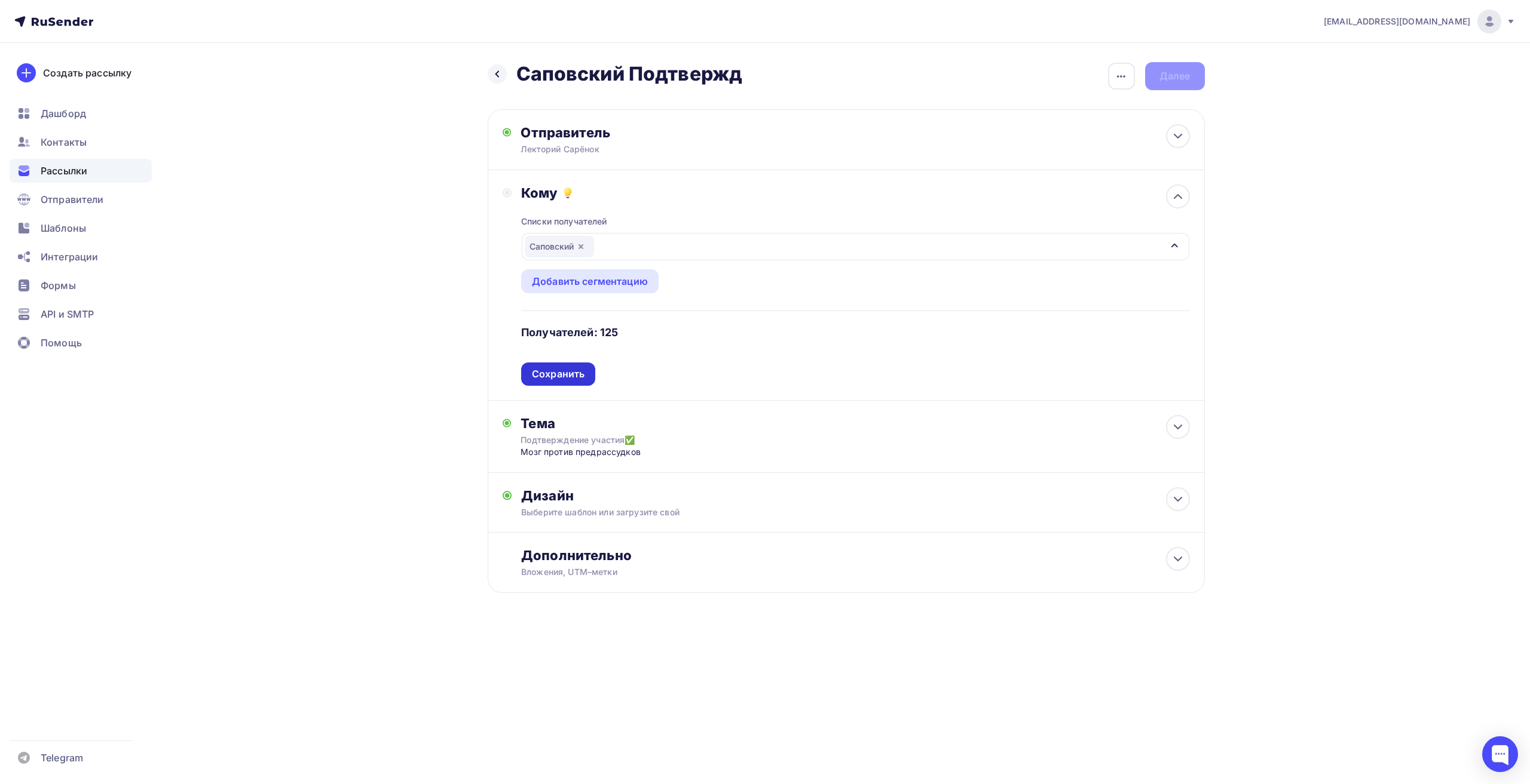
click at [566, 372] on div "Сохранить" at bounding box center [558, 374] width 53 height 14
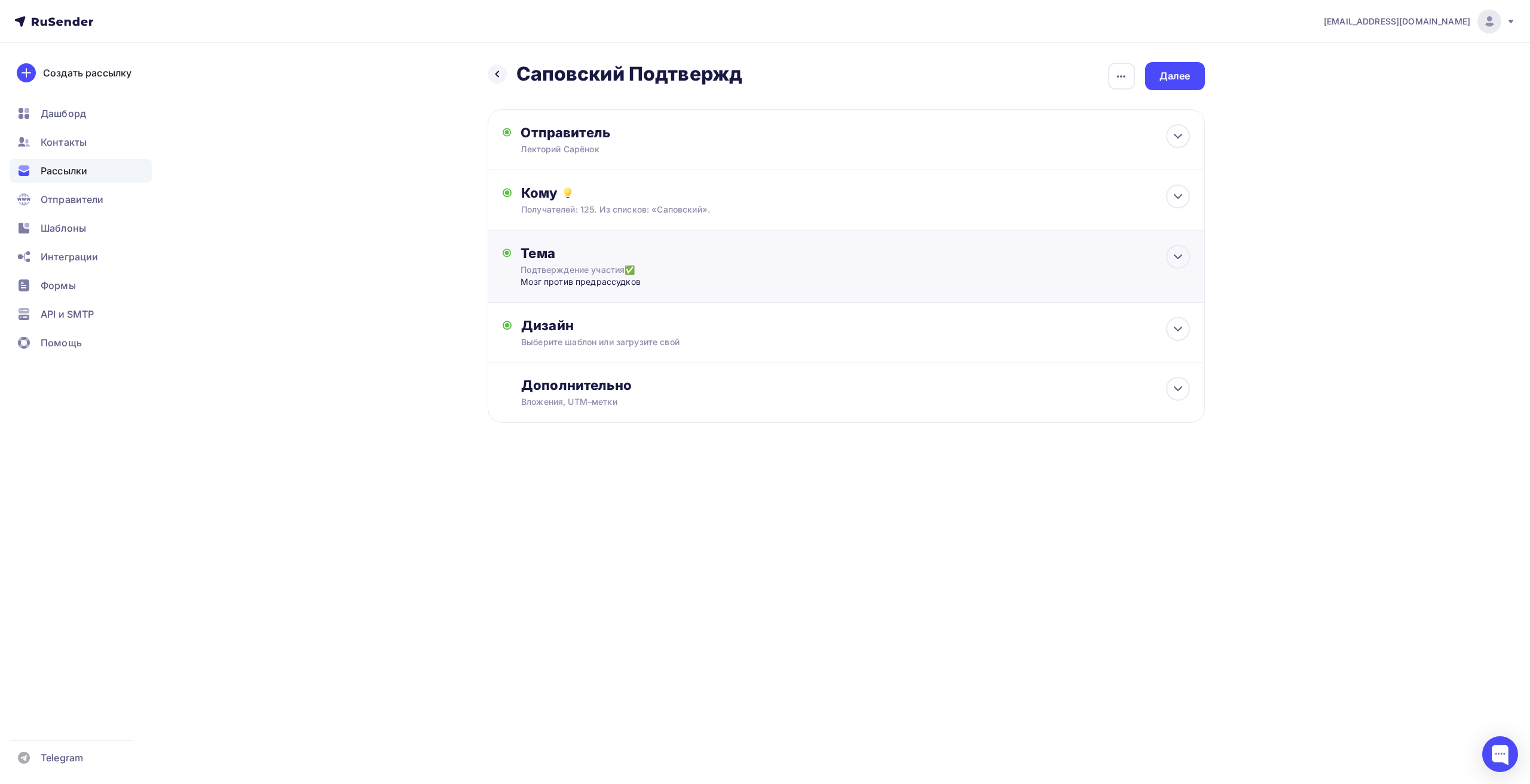
click at [728, 283] on div "Мозг против предрассудков" at bounding box center [638, 282] width 236 height 12
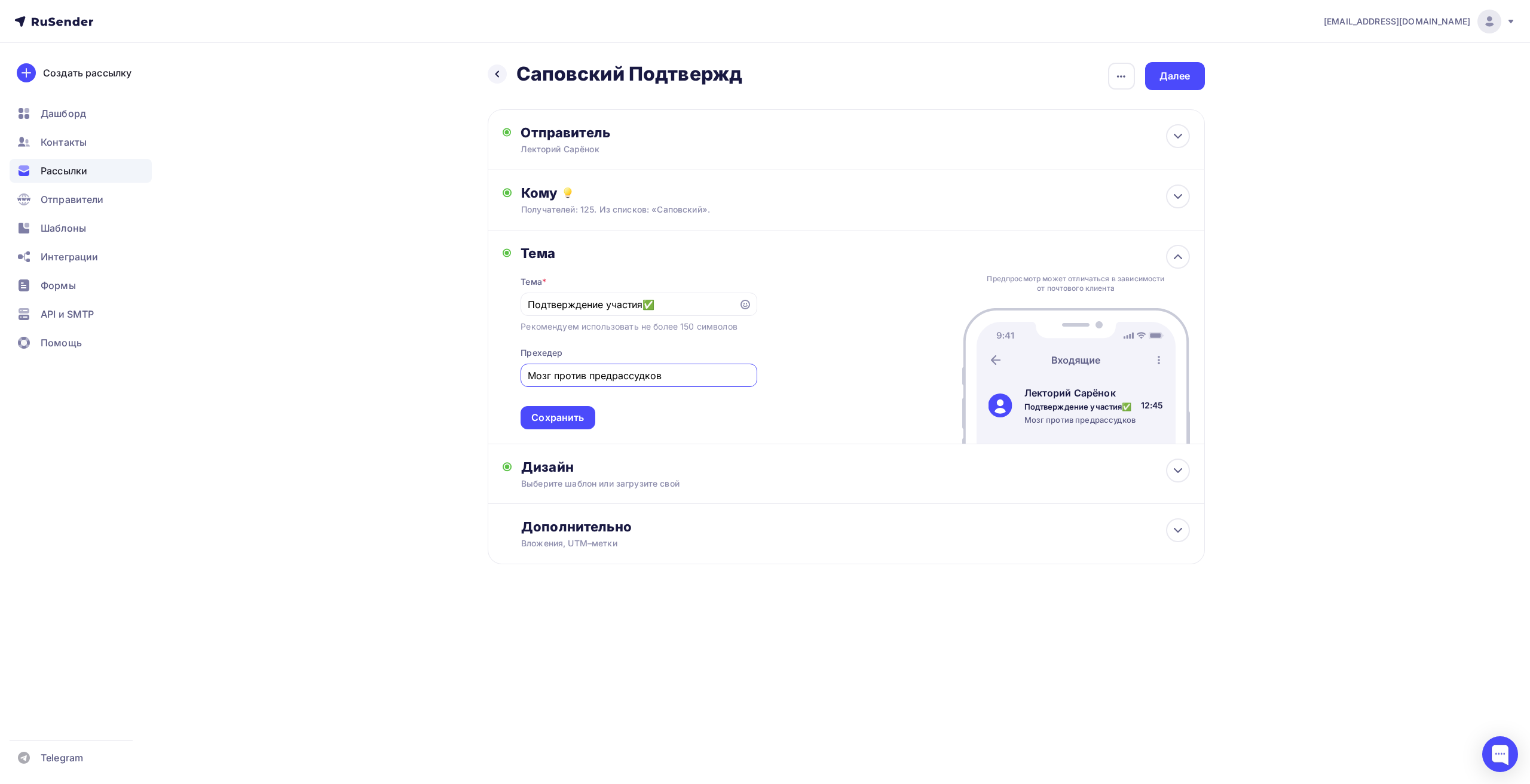
drag, startPoint x: 675, startPoint y: 377, endPoint x: 456, endPoint y: 369, distance: 219.1
click at [456, 369] on div "Назад Саповский Подтвержд [GEOGRAPHIC_DATA] Закончить позже Переименовать рассы…" at bounding box center [765, 342] width 980 height 599
paste input "День [PERSON_NAME]"
type input "День [PERSON_NAME]"
click at [861, 407] on div "Тема Тема * Подтверждение участия✅ Рекомендуем использовать не более 150 символ…" at bounding box center [846, 338] width 717 height 214
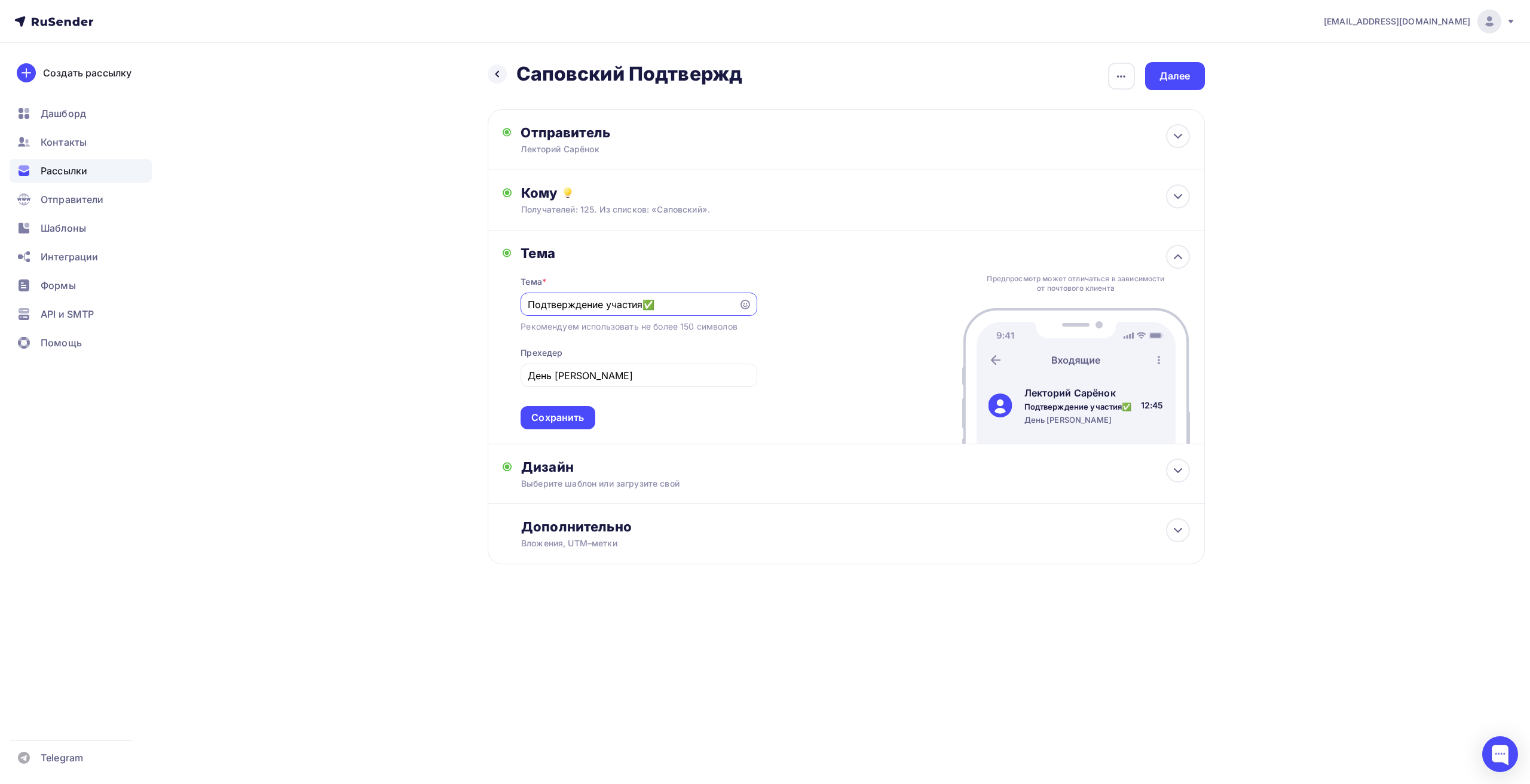
drag, startPoint x: 657, startPoint y: 310, endPoint x: 644, endPoint y: 310, distance: 13.0
click at [644, 310] on input "Подтверждение участия✅" at bounding box center [630, 305] width 204 height 15
click at [528, 305] on input "Подтверждение участия" at bounding box center [630, 305] width 204 height 15
paste input "✅"
type input "✅Подтверждение участия"
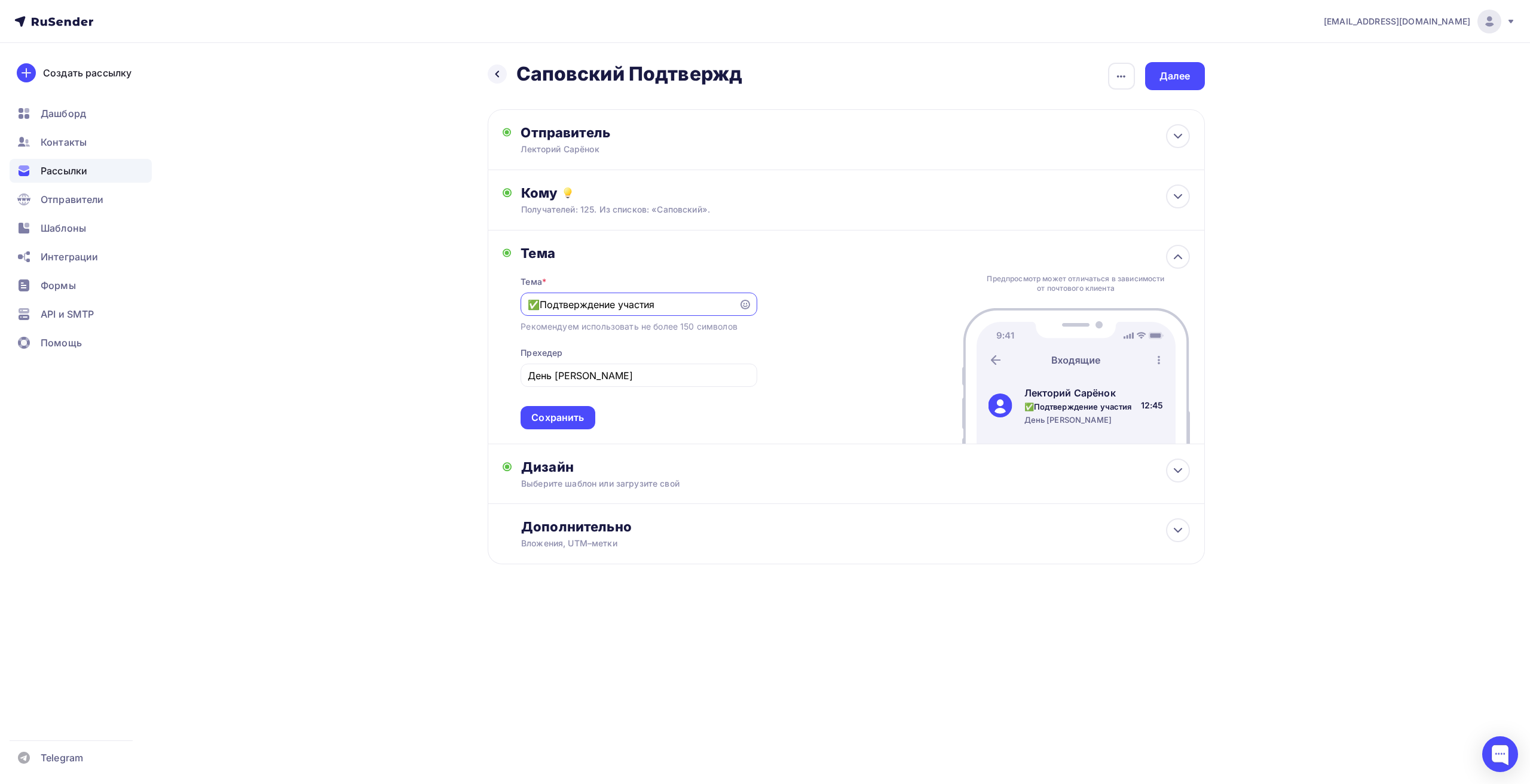
click at [861, 392] on div "Тема Тема * ✅Подтверждение участия Рекомендуем использовать не более 150 символ…" at bounding box center [846, 338] width 717 height 214
click at [554, 412] on div "Сохранить" at bounding box center [558, 417] width 53 height 14
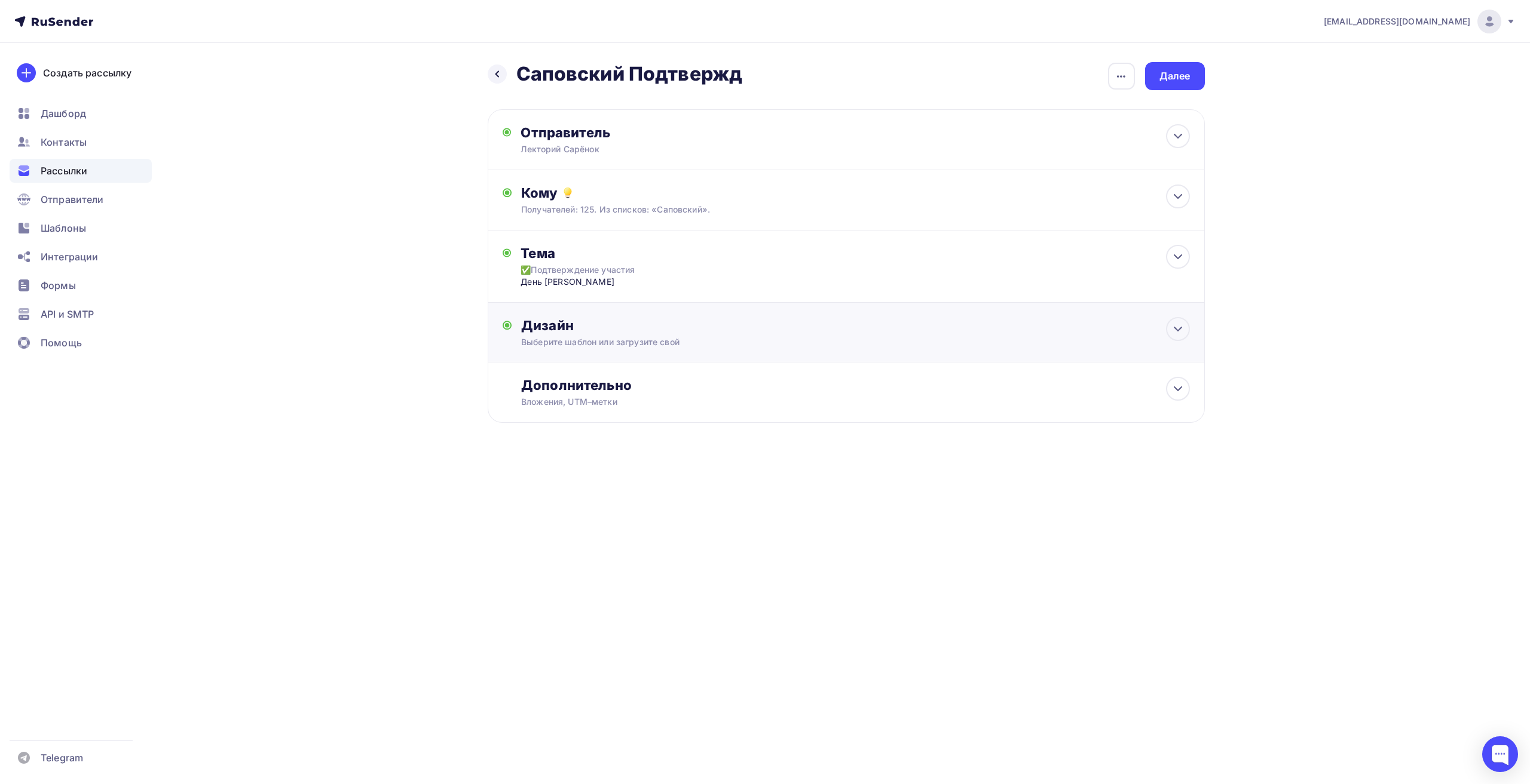
click at [720, 347] on div "Выберите шаблон или загрузите свой" at bounding box center [822, 342] width 602 height 12
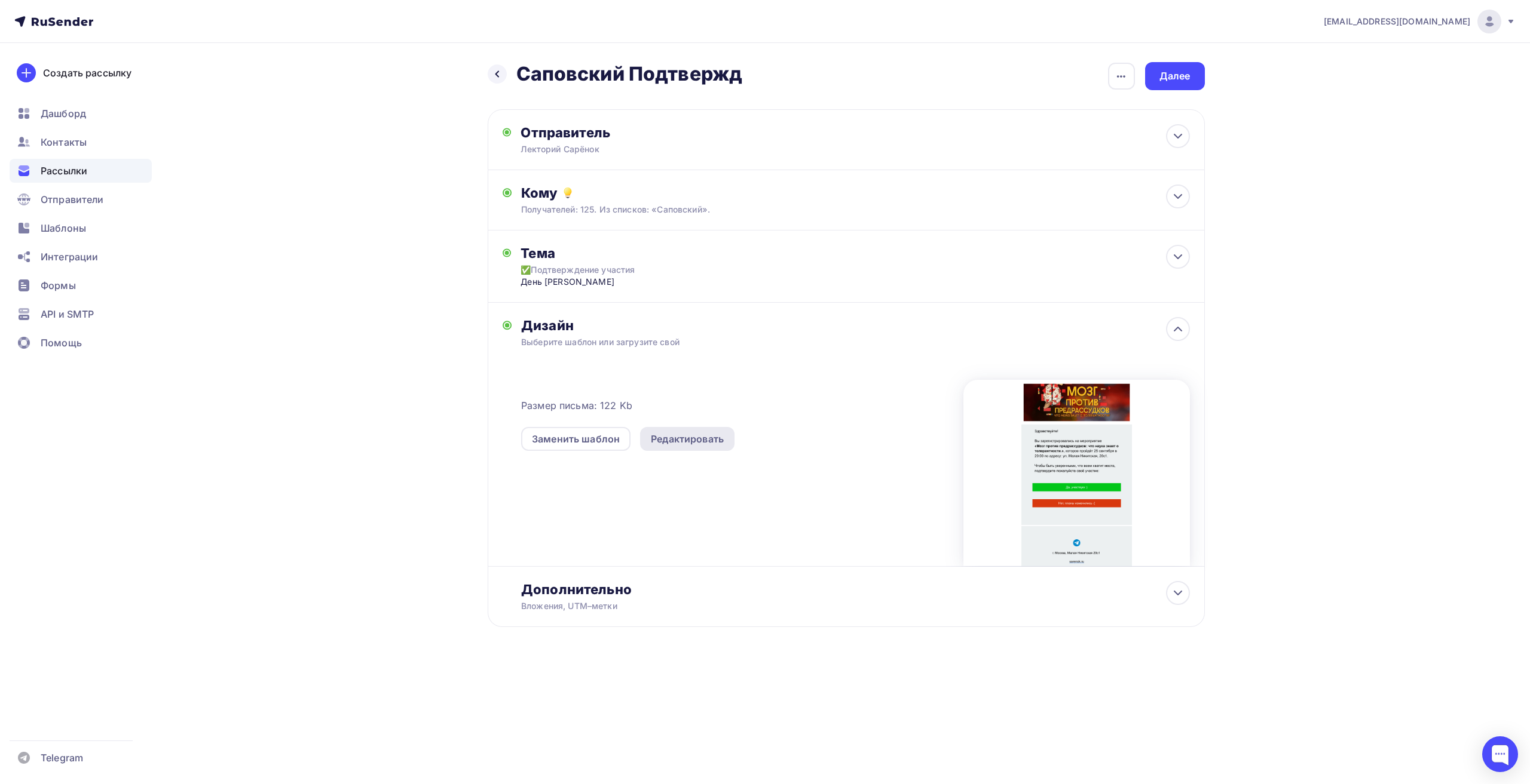
click at [715, 444] on div "Редактировать" at bounding box center [687, 439] width 73 height 15
